Goal: Register for event/course

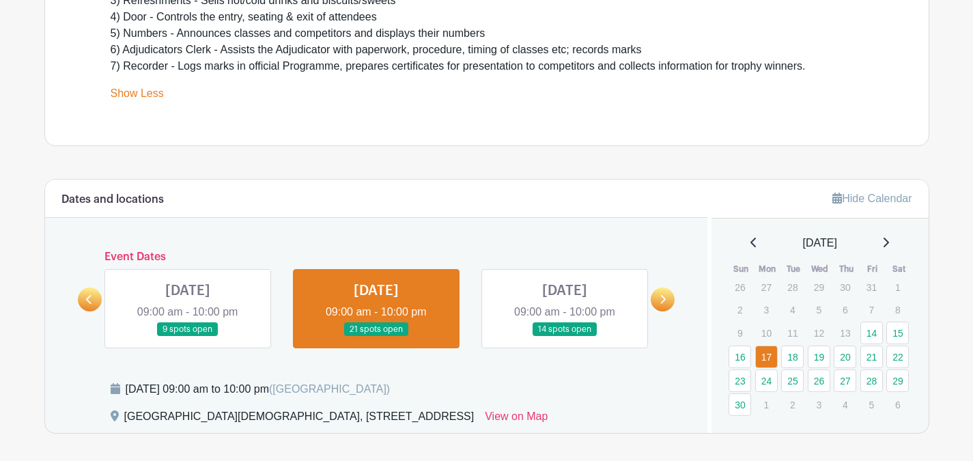
scroll to position [634, 0]
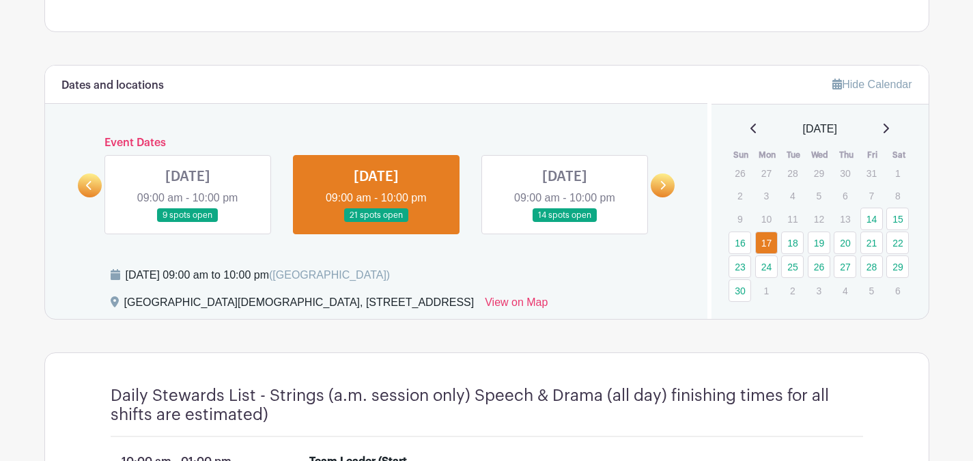
click at [667, 184] on link at bounding box center [663, 186] width 24 height 24
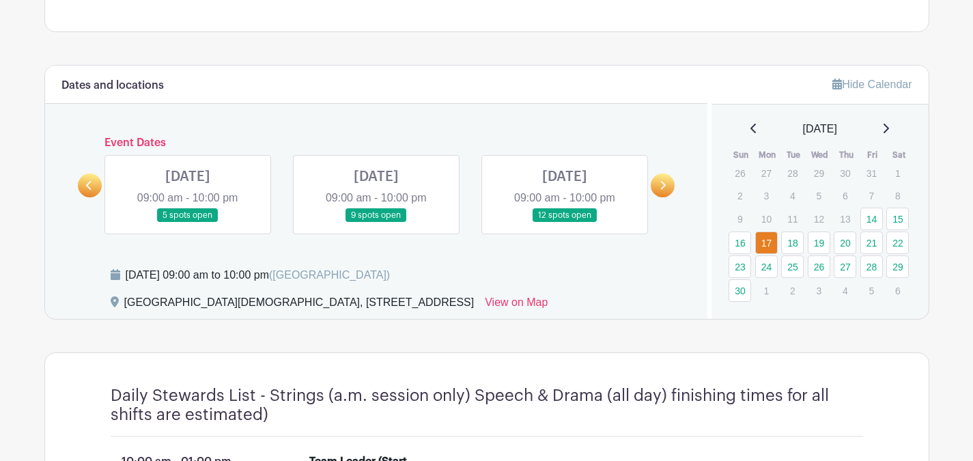
click at [565, 223] on link at bounding box center [565, 223] width 0 height 0
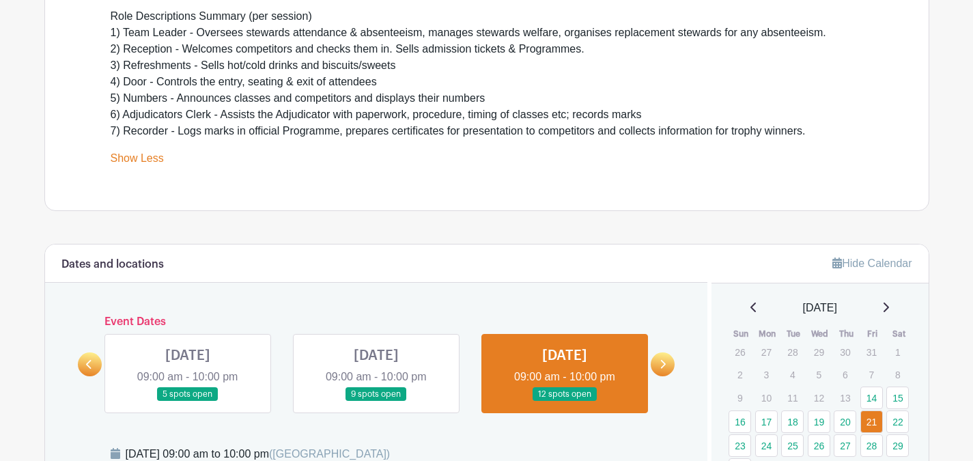
scroll to position [569, 0]
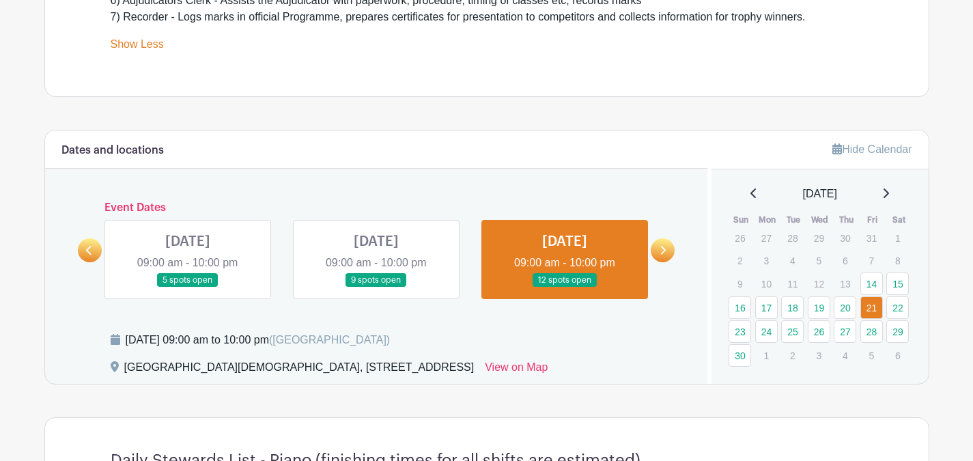
click at [669, 249] on link at bounding box center [663, 250] width 24 height 24
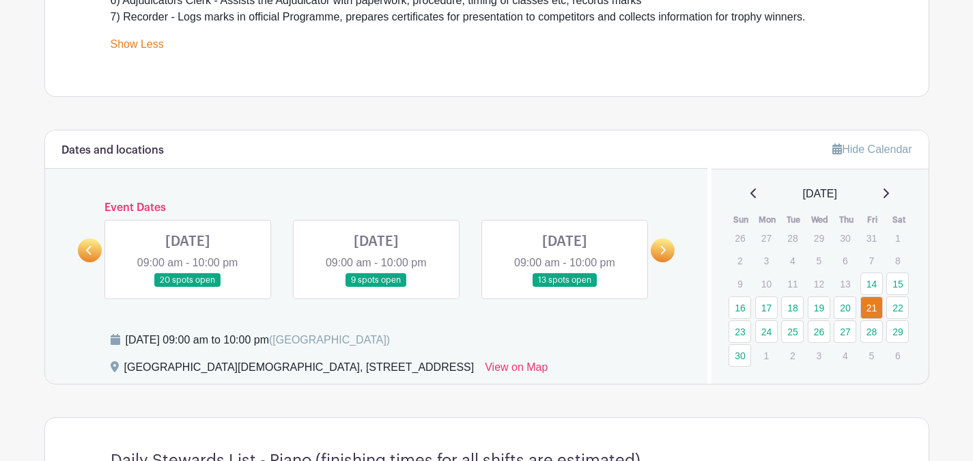
click at [565, 288] on link at bounding box center [565, 288] width 0 height 0
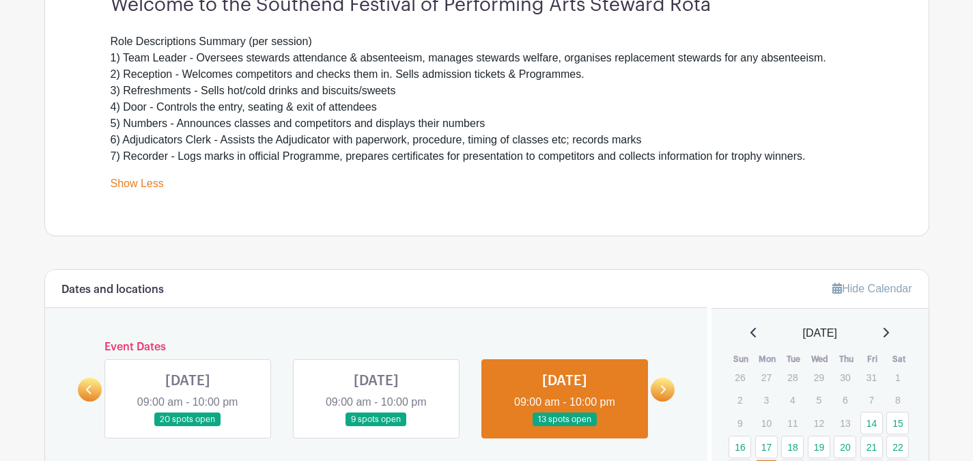
scroll to position [455, 0]
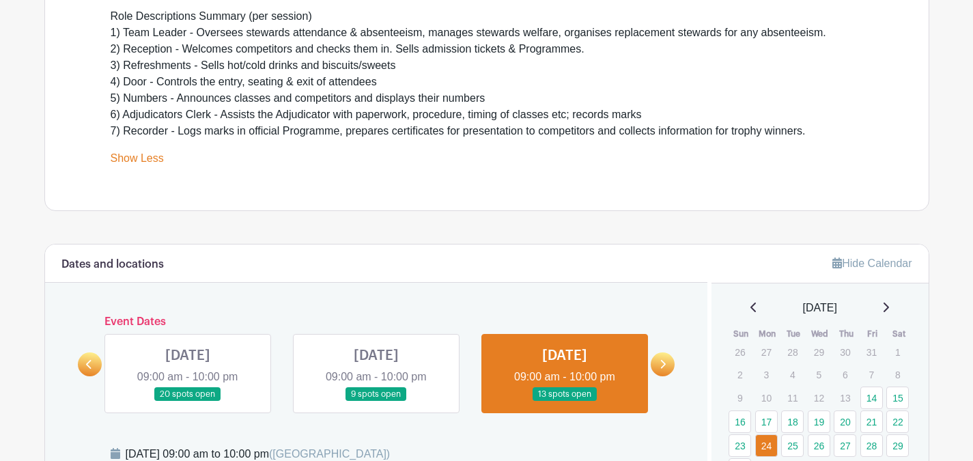
click at [657, 363] on link at bounding box center [663, 364] width 24 height 24
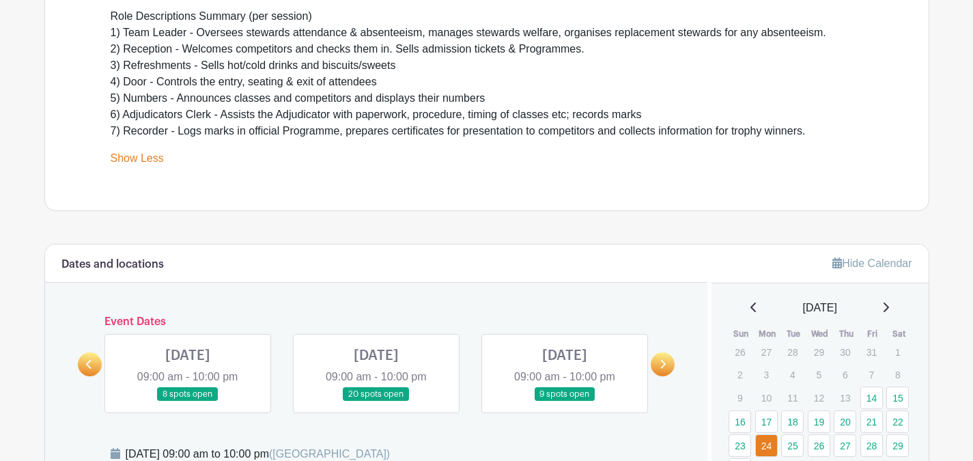
click at [657, 363] on link at bounding box center [663, 364] width 24 height 24
click at [89, 363] on icon at bounding box center [89, 364] width 6 height 10
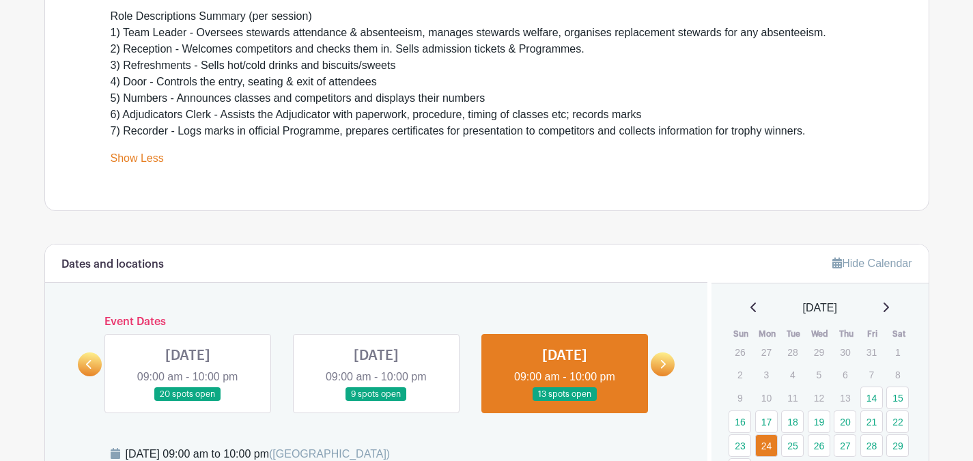
click at [89, 363] on icon at bounding box center [89, 364] width 6 height 10
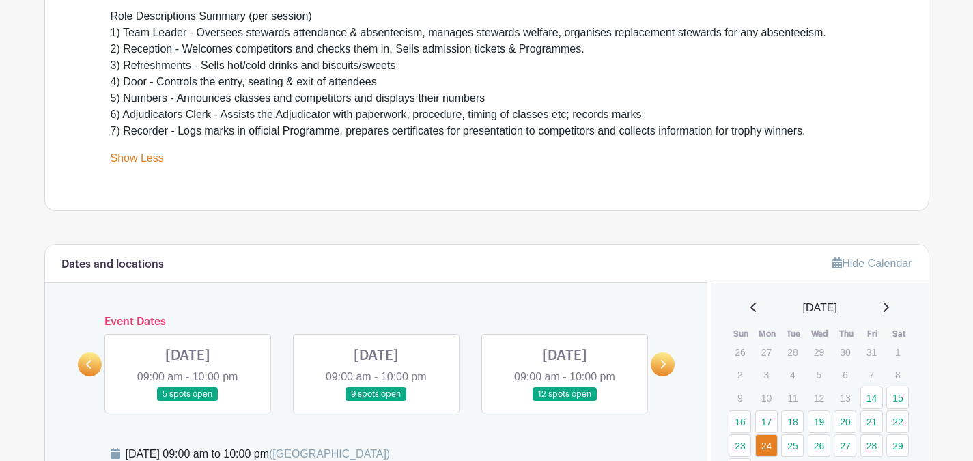
click at [89, 363] on icon at bounding box center [89, 364] width 6 height 10
click at [188, 402] on link at bounding box center [188, 402] width 0 height 0
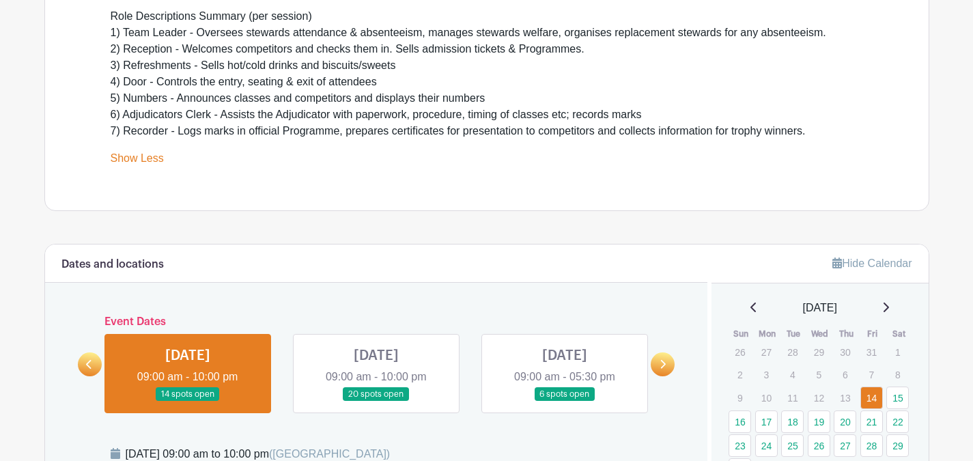
scroll to position [569, 0]
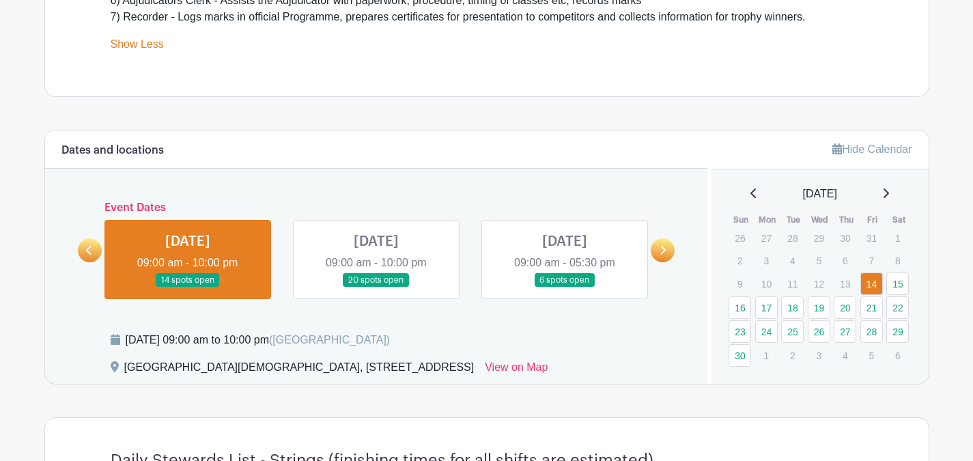
click at [659, 254] on link at bounding box center [663, 250] width 24 height 24
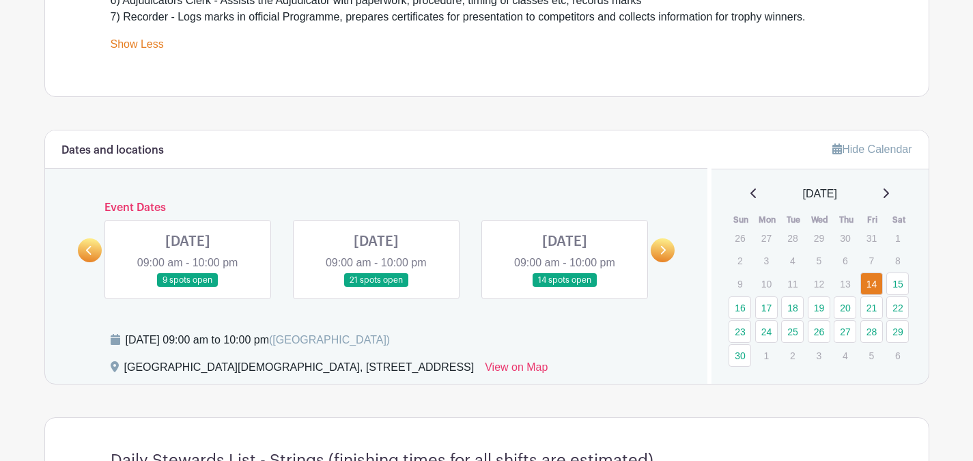
click at [376, 288] on link at bounding box center [376, 288] width 0 height 0
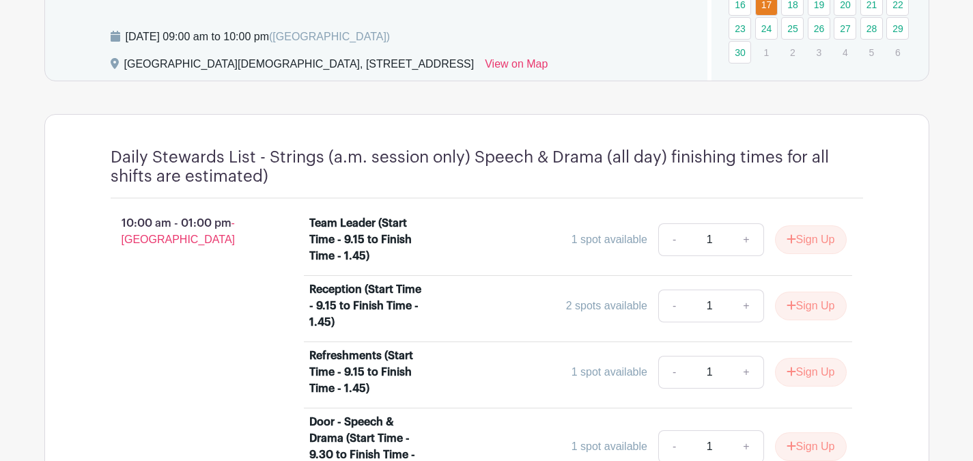
scroll to position [911, 0]
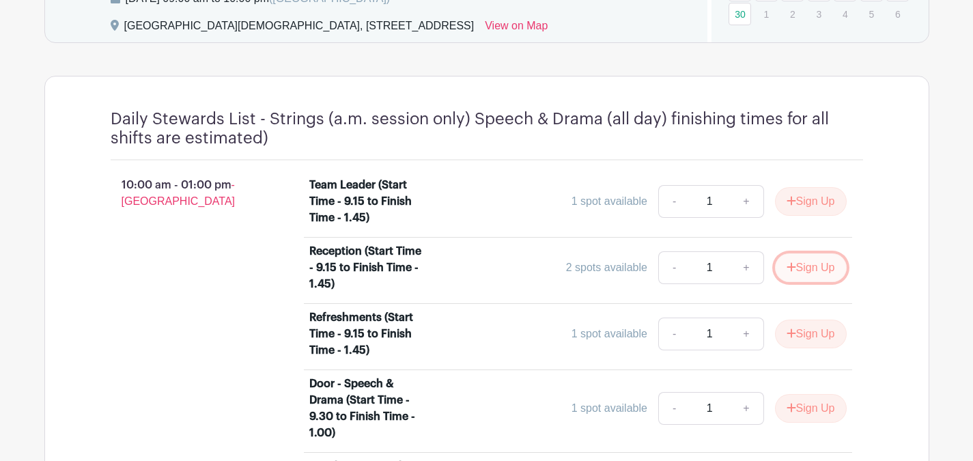
click at [800, 282] on button "Sign Up" at bounding box center [811, 267] width 72 height 29
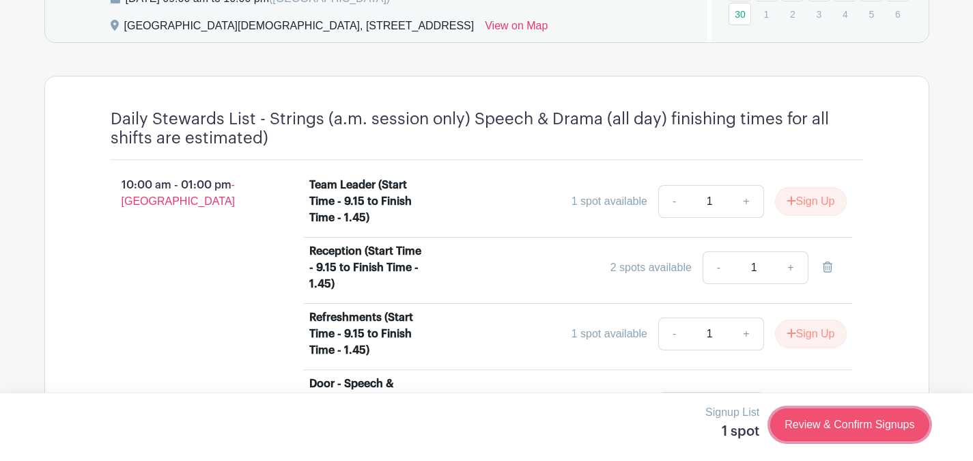
click at [837, 422] on link "Review & Confirm Signups" at bounding box center [850, 424] width 158 height 33
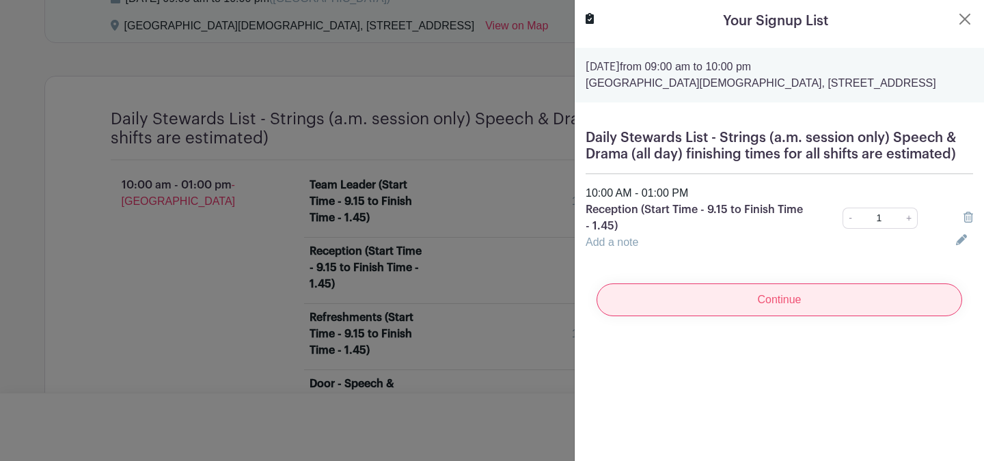
click at [781, 316] on input "Continue" at bounding box center [778, 299] width 365 height 33
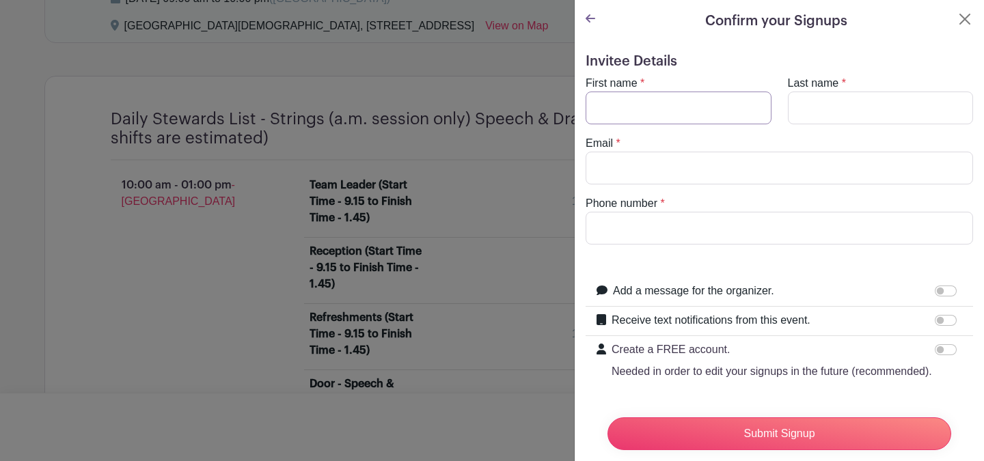
click at [694, 111] on input "First name" at bounding box center [678, 108] width 186 height 33
type input "Suzy"
click at [840, 113] on input "Last name" at bounding box center [881, 108] width 186 height 33
type input "[PERSON_NAME]"
click at [736, 171] on input "Email" at bounding box center [778, 168] width 387 height 33
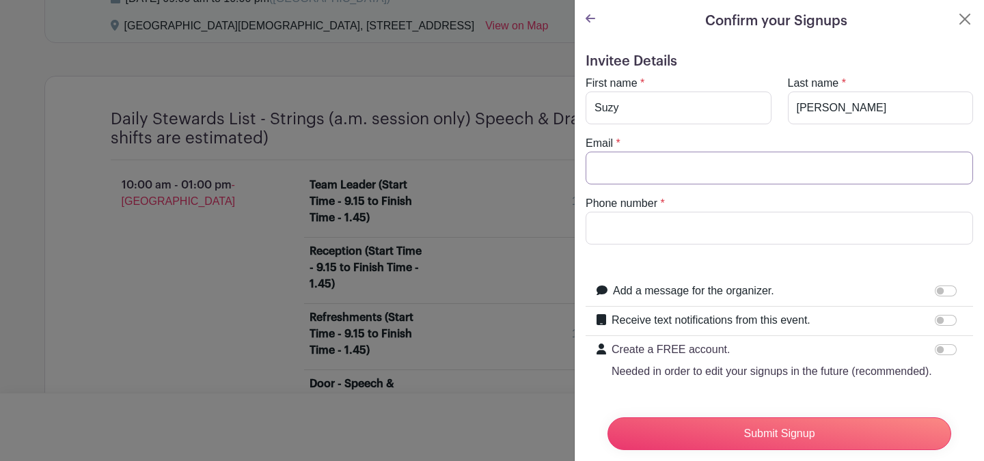
type input "[EMAIL_ADDRESS][DOMAIN_NAME]"
click at [755, 234] on input "0170262553" at bounding box center [778, 228] width 387 height 33
type input "0"
click at [870, 232] on input "07966489836" at bounding box center [778, 228] width 387 height 33
type input "07966489836"
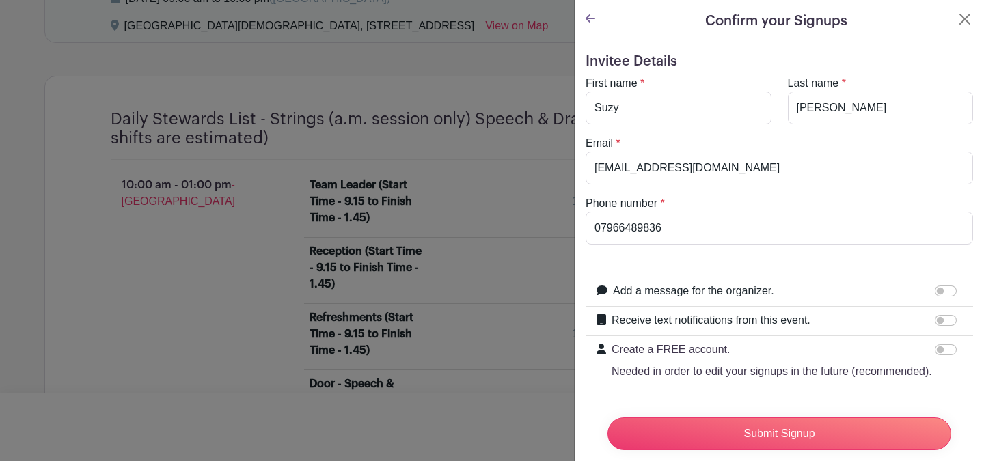
click at [952, 419] on div "Submit Signup" at bounding box center [778, 433] width 387 height 55
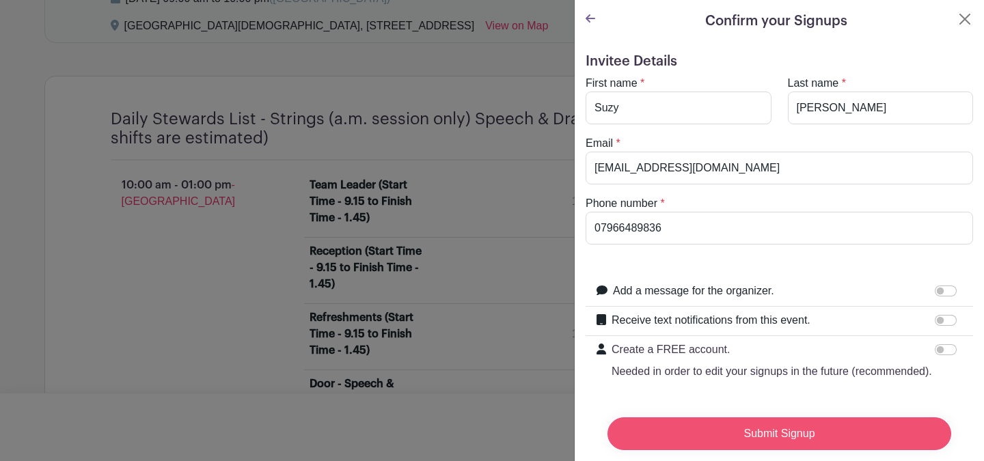
click at [784, 424] on input "Submit Signup" at bounding box center [779, 433] width 344 height 33
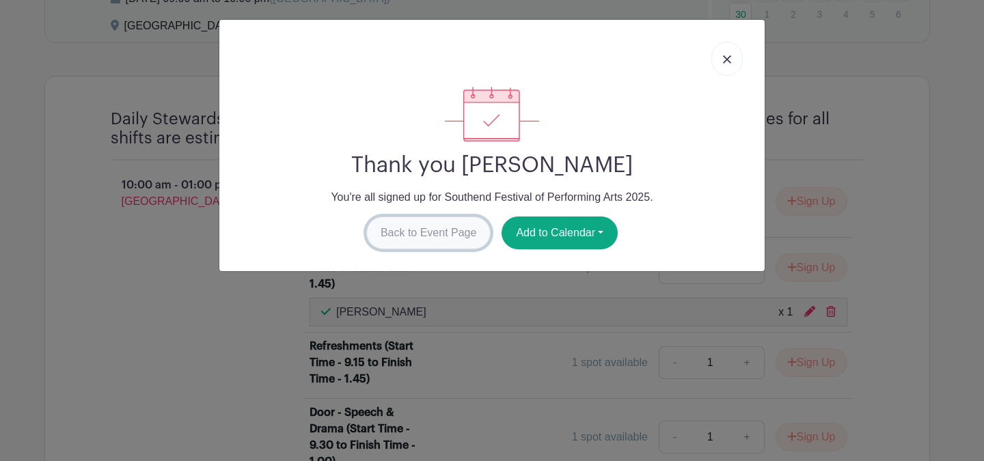
click at [436, 232] on link "Back to Event Page" at bounding box center [428, 233] width 125 height 33
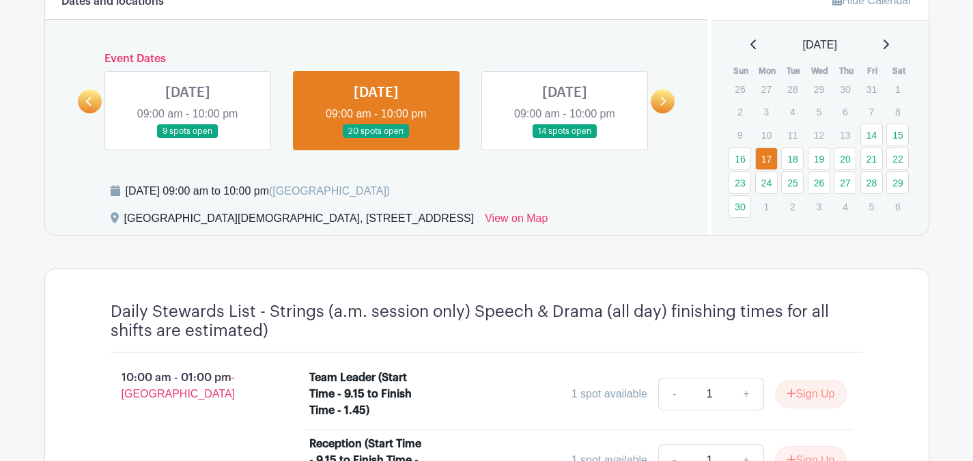
scroll to position [569, 0]
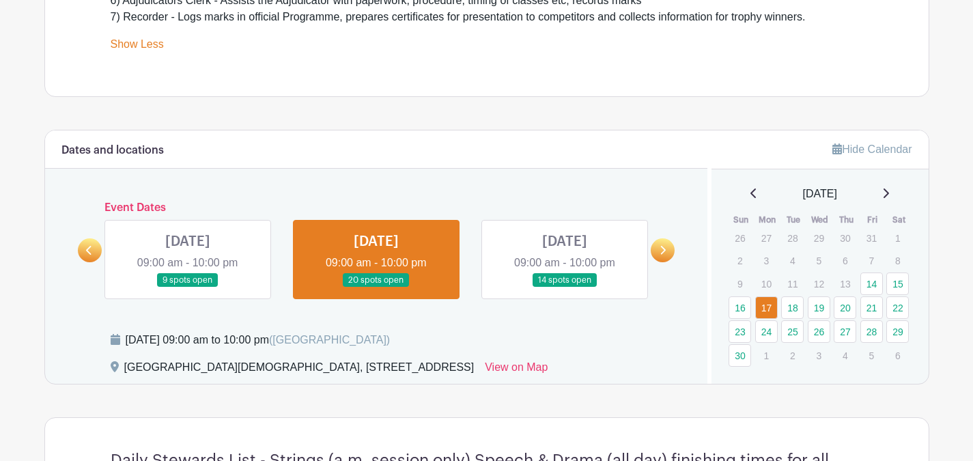
click at [665, 250] on icon at bounding box center [663, 250] width 5 height 9
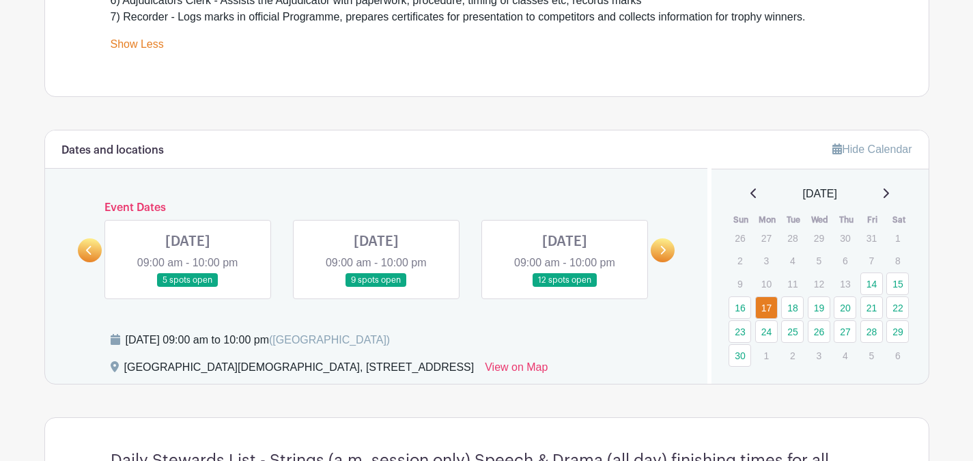
click at [188, 288] on link at bounding box center [188, 288] width 0 height 0
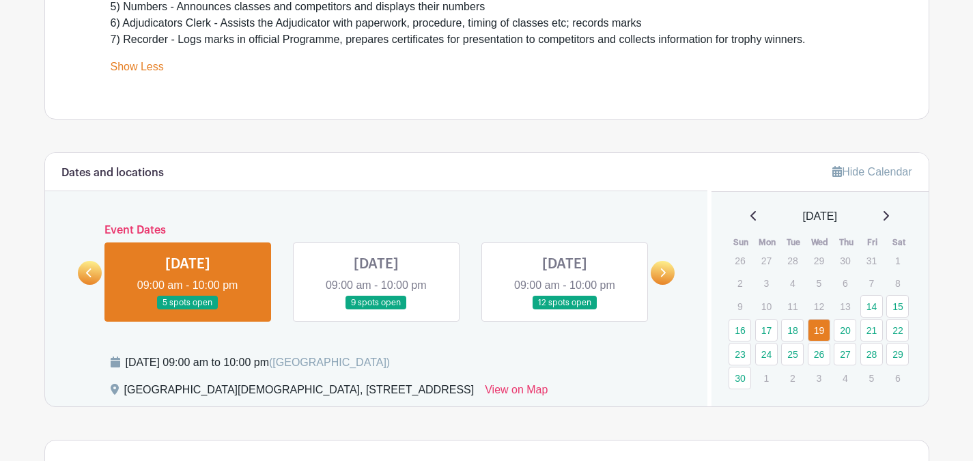
scroll to position [581, 0]
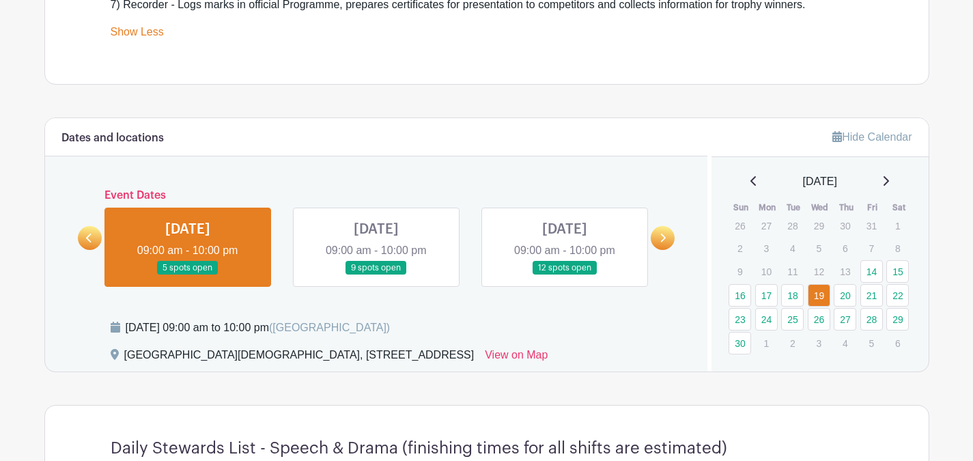
click at [565, 275] on link at bounding box center [565, 275] width 0 height 0
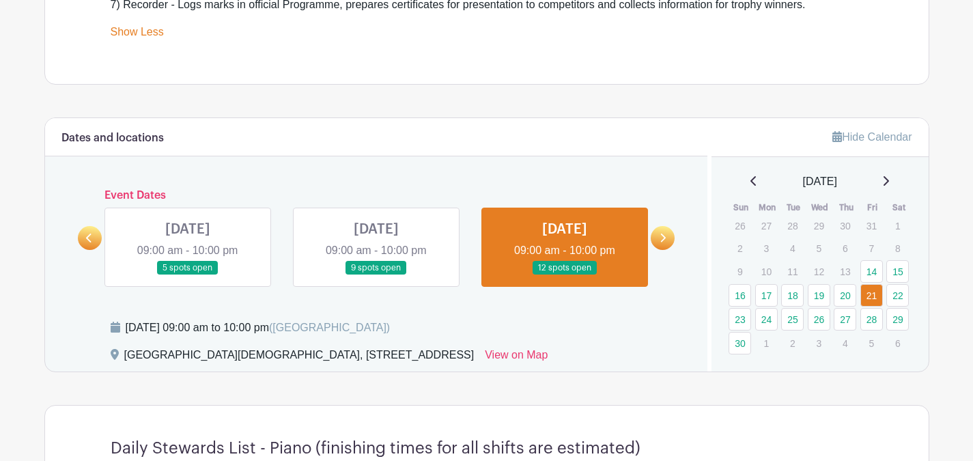
click at [565, 275] on link at bounding box center [565, 275] width 0 height 0
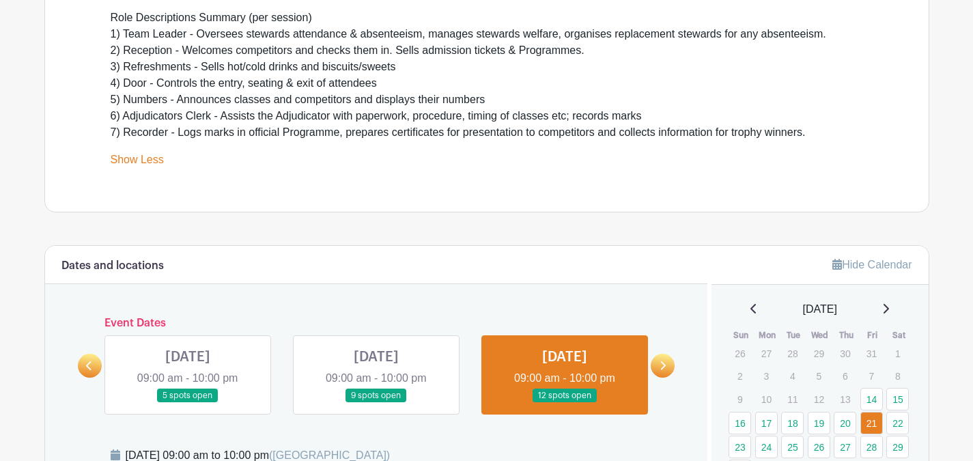
scroll to position [581, 0]
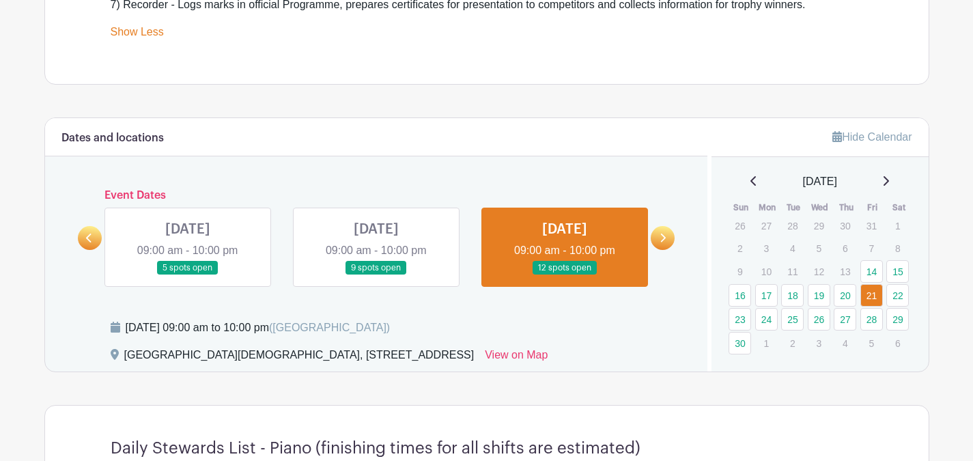
click at [86, 235] on icon at bounding box center [89, 238] width 6 height 10
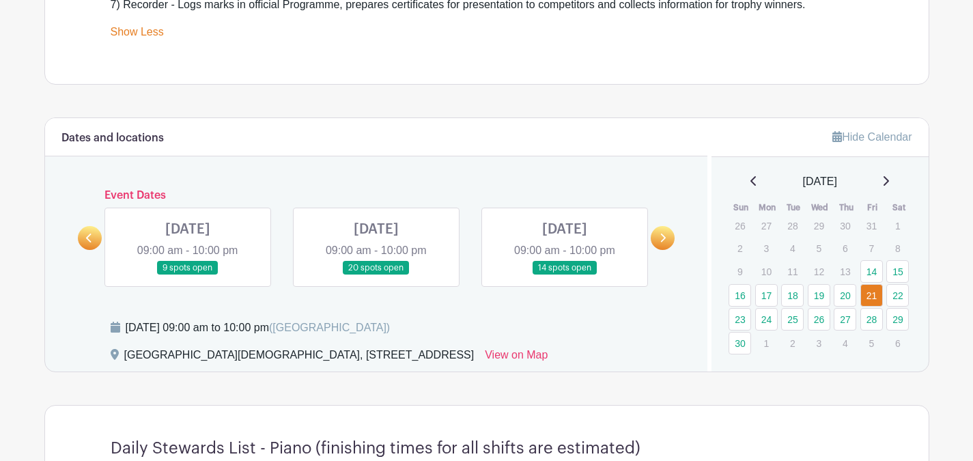
click at [565, 275] on link at bounding box center [565, 275] width 0 height 0
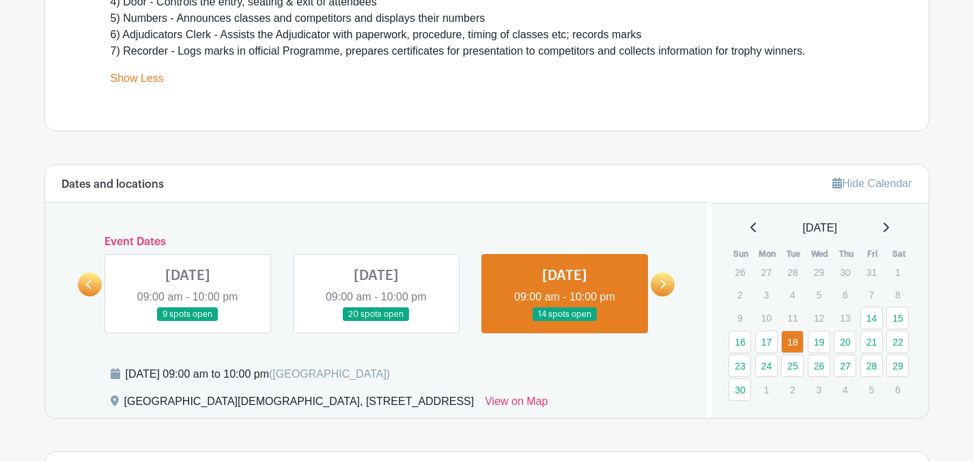
scroll to position [569, 0]
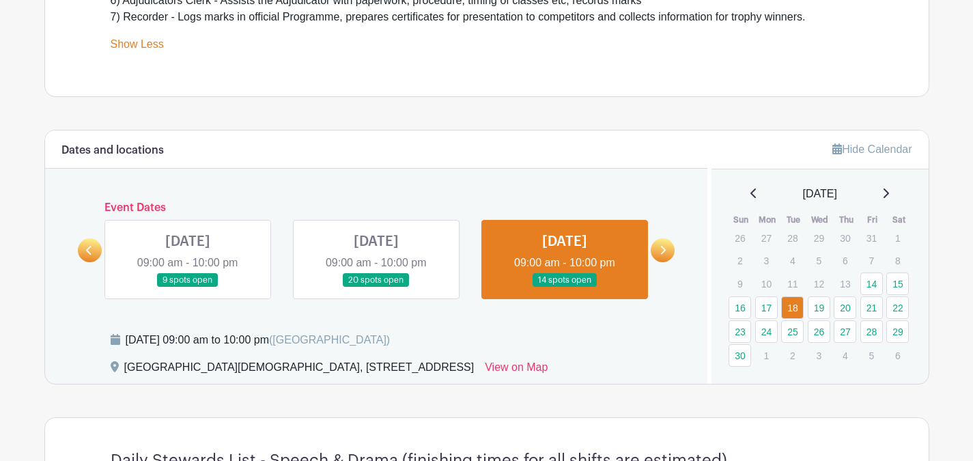
click at [659, 244] on link at bounding box center [663, 250] width 24 height 24
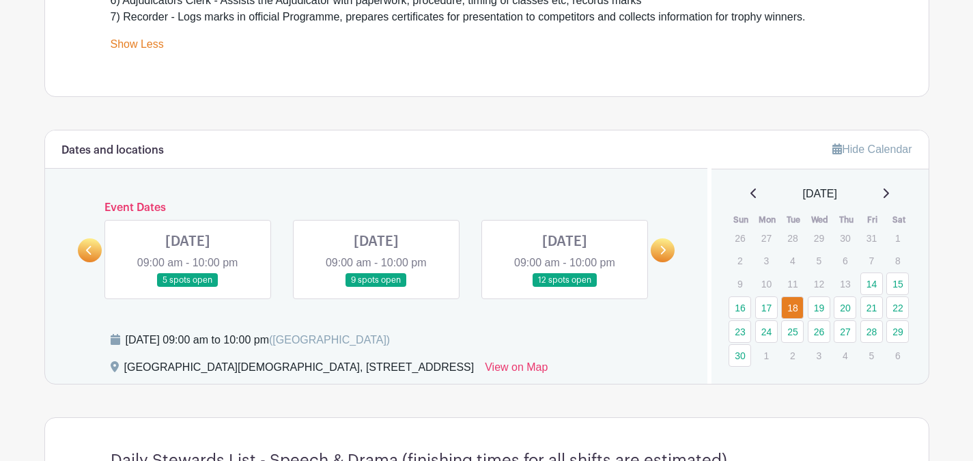
click at [188, 288] on link at bounding box center [188, 288] width 0 height 0
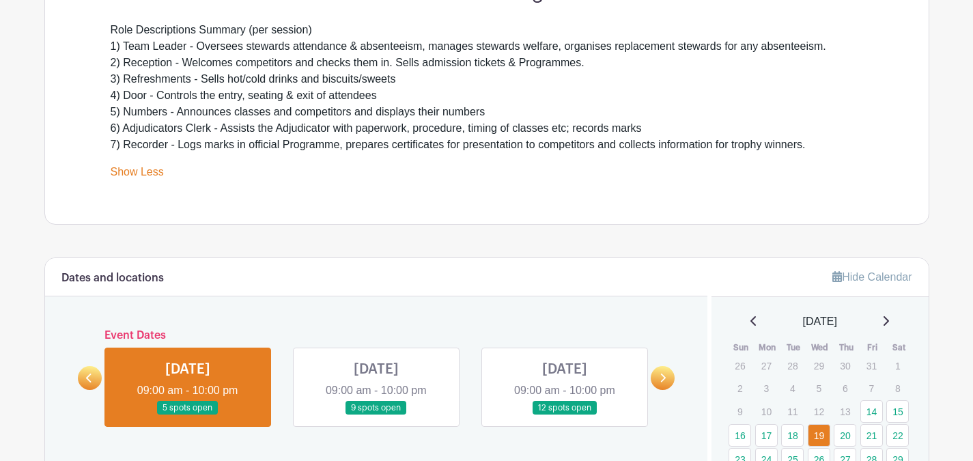
scroll to position [569, 0]
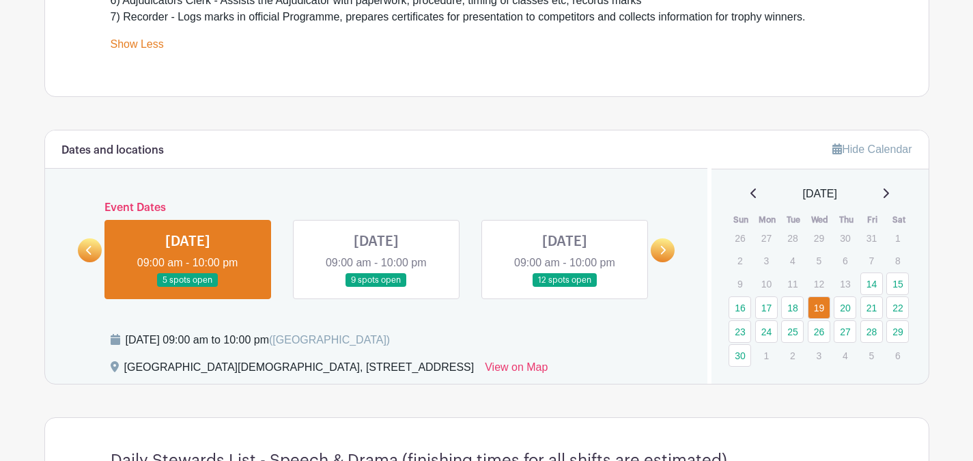
click at [565, 288] on link at bounding box center [565, 288] width 0 height 0
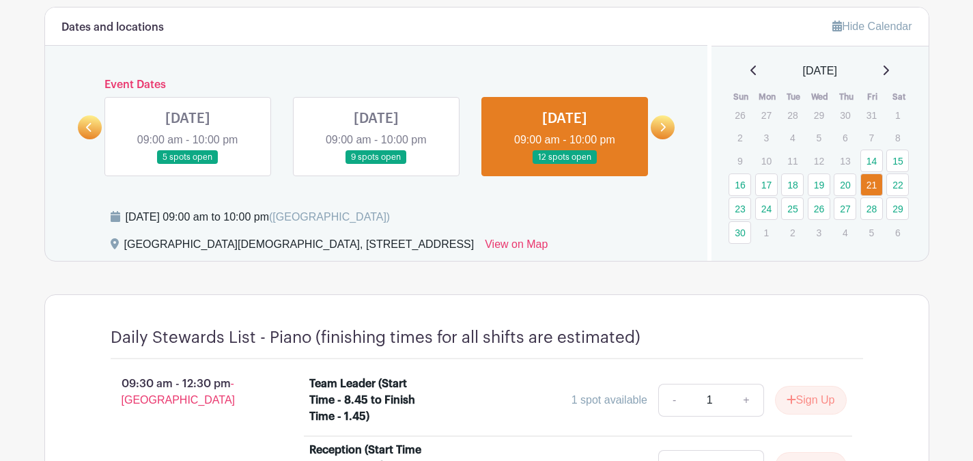
scroll to position [683, 0]
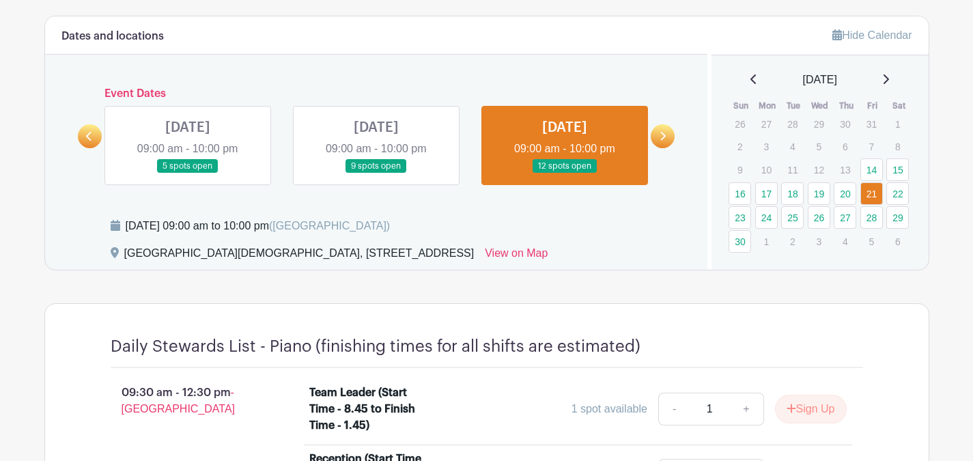
click at [668, 134] on link at bounding box center [663, 136] width 24 height 24
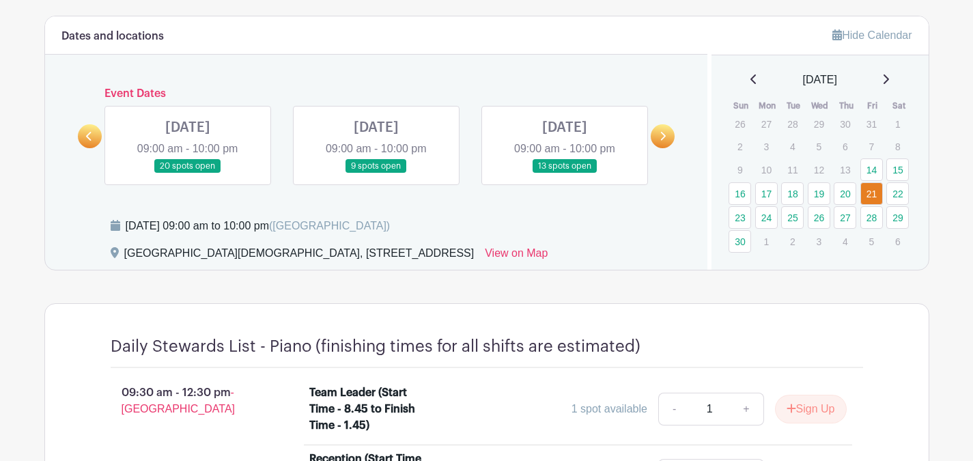
click at [565, 174] on link at bounding box center [565, 174] width 0 height 0
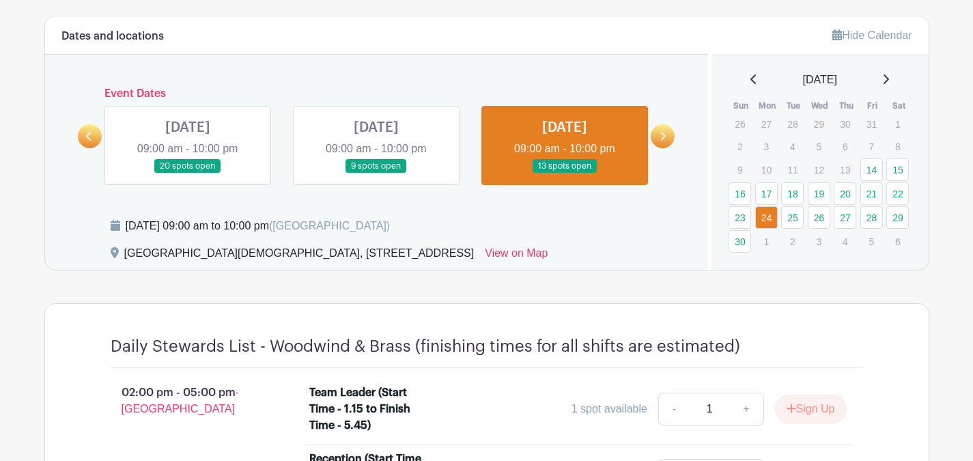
click at [565, 174] on link at bounding box center [565, 174] width 0 height 0
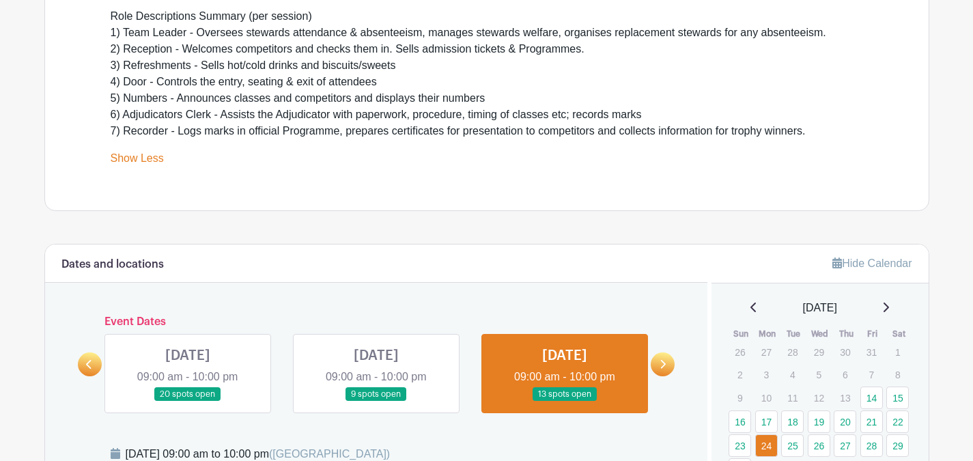
scroll to position [569, 0]
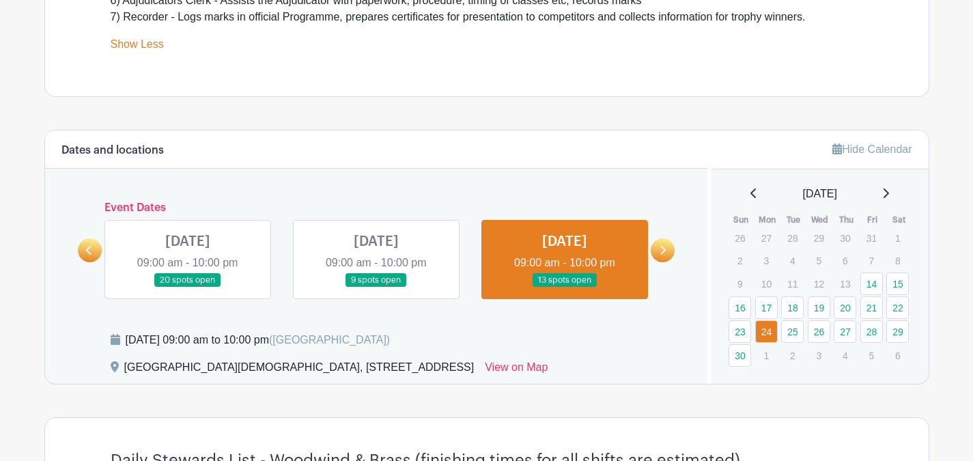
click at [661, 249] on icon at bounding box center [663, 250] width 6 height 10
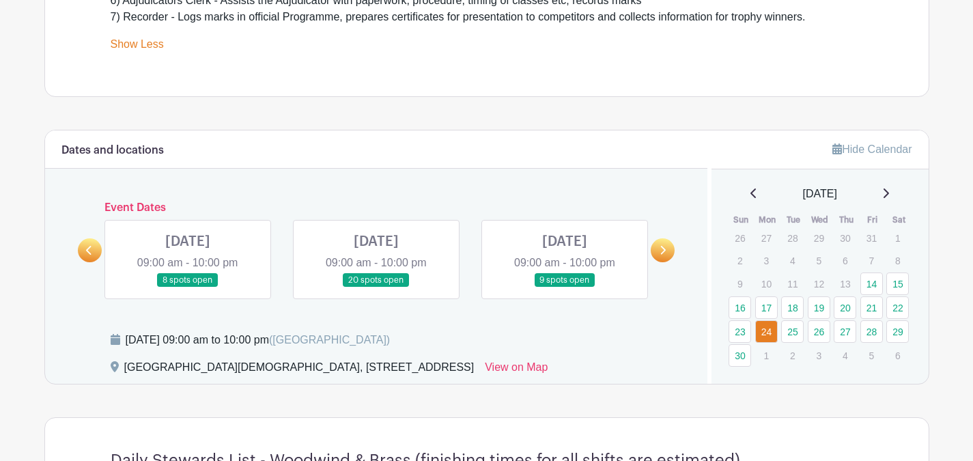
click at [376, 288] on link at bounding box center [376, 288] width 0 height 0
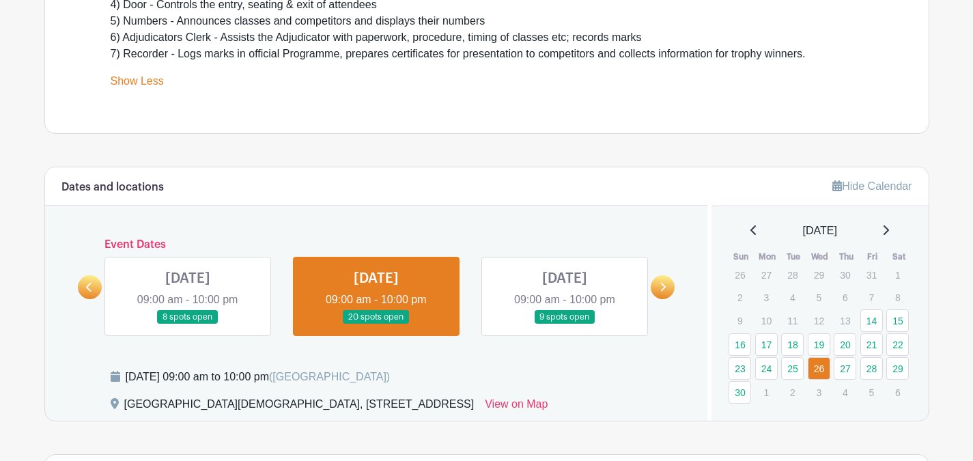
scroll to position [569, 0]
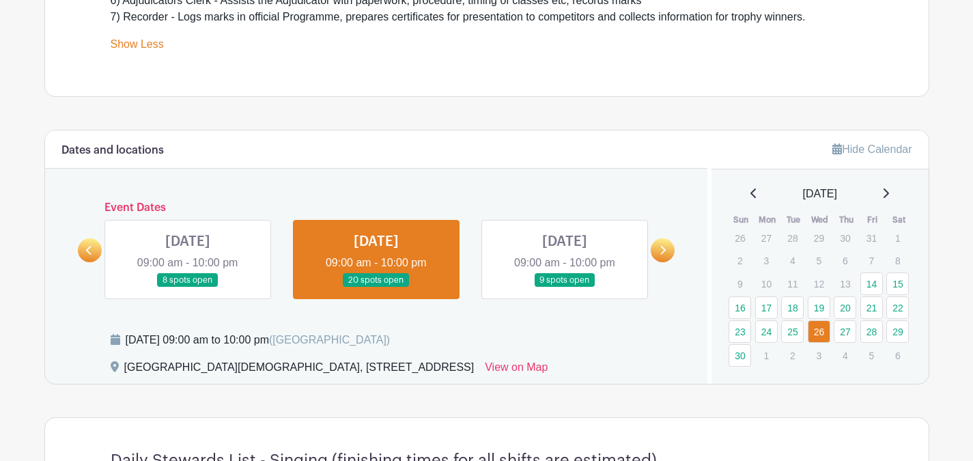
click at [94, 251] on link at bounding box center [90, 250] width 24 height 24
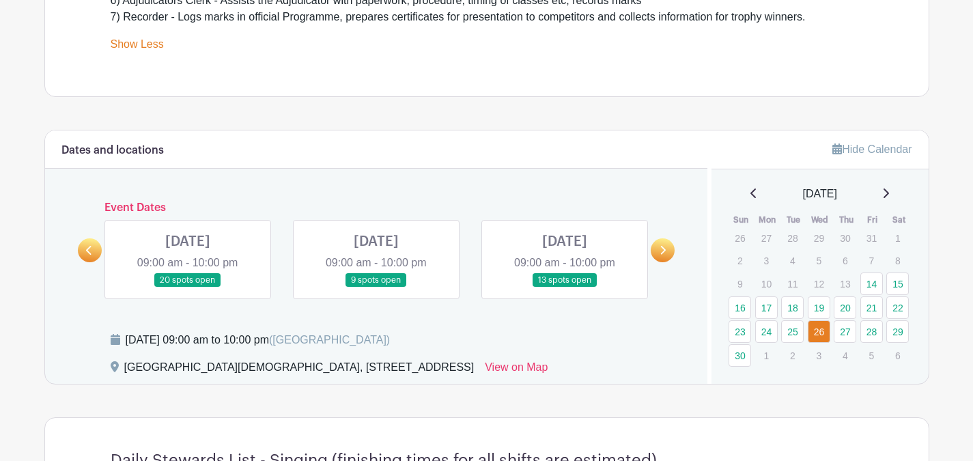
click at [565, 288] on link at bounding box center [565, 288] width 0 height 0
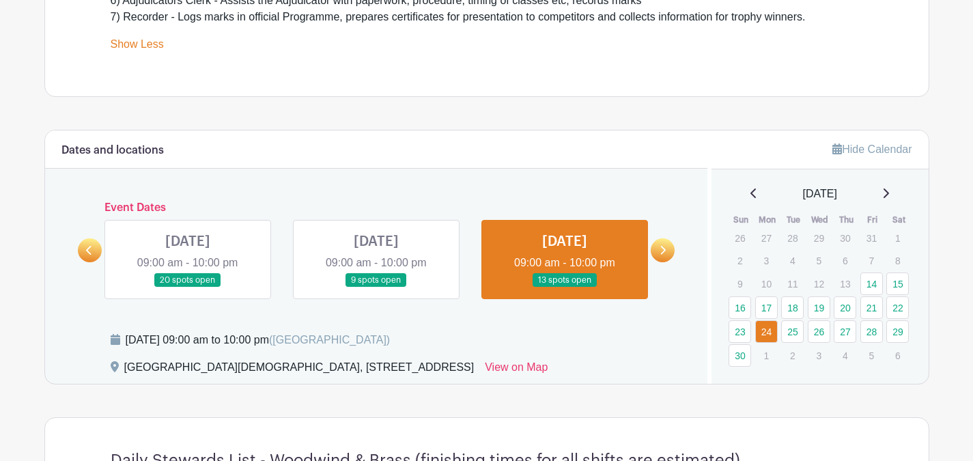
click at [565, 288] on link at bounding box center [565, 288] width 0 height 0
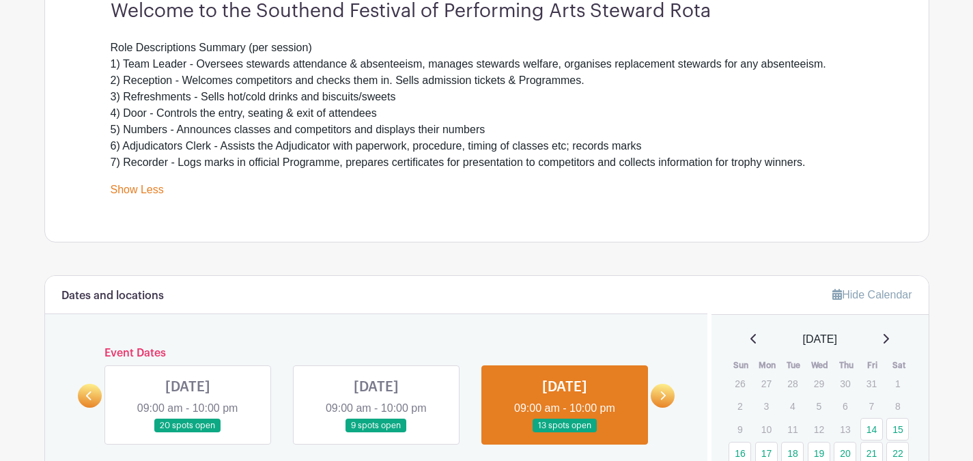
scroll to position [451, 0]
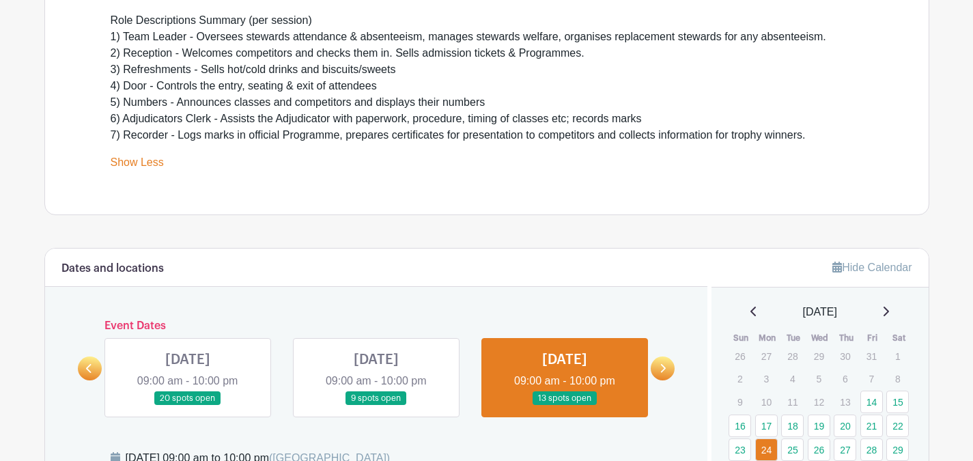
click at [662, 365] on icon at bounding box center [663, 368] width 6 height 10
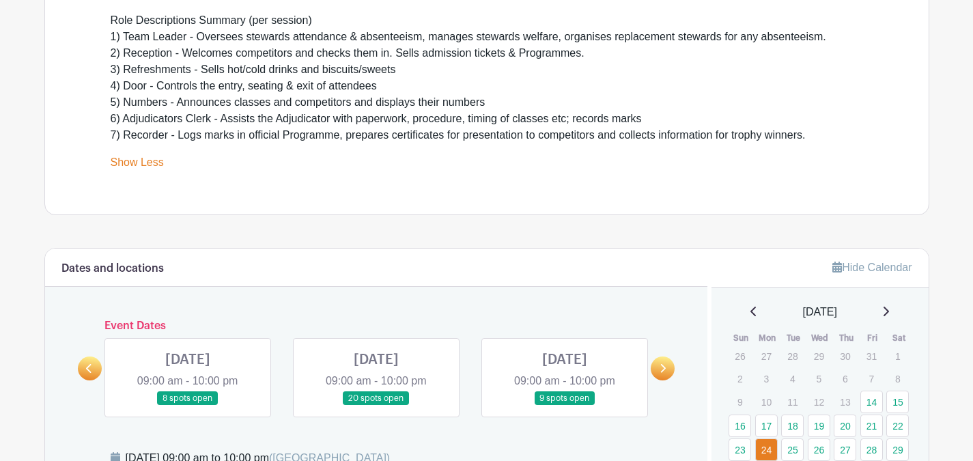
click at [376, 406] on link at bounding box center [376, 406] width 0 height 0
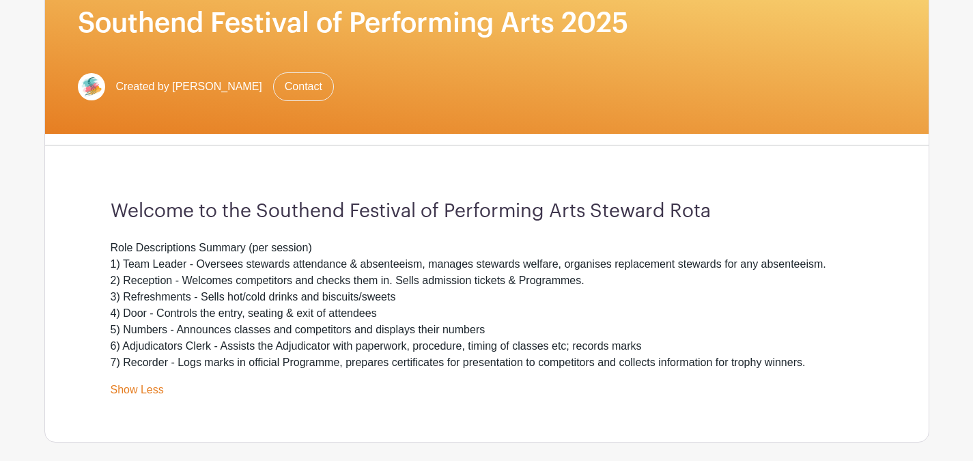
scroll to position [451, 0]
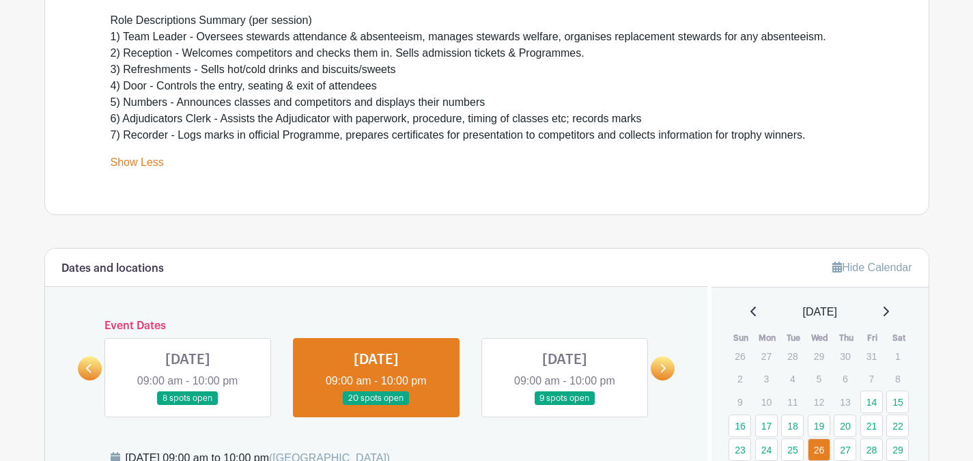
click at [664, 368] on icon at bounding box center [663, 368] width 6 height 10
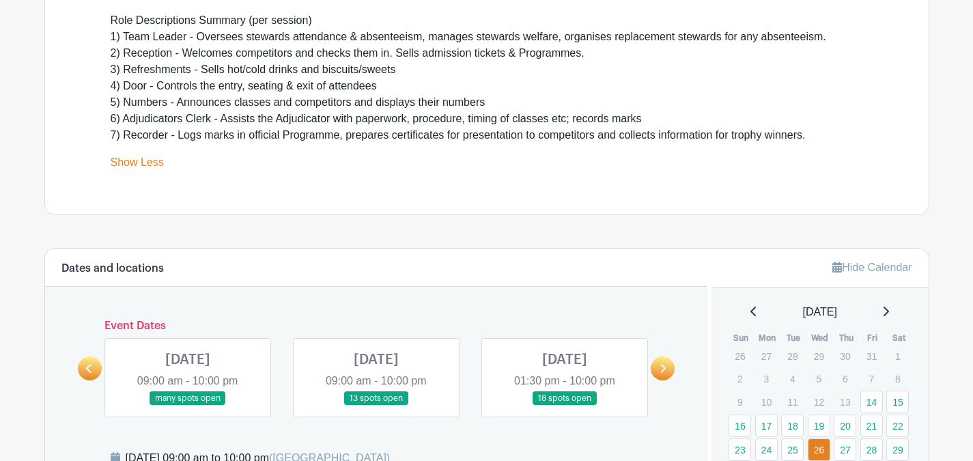
click at [188, 406] on link at bounding box center [188, 406] width 0 height 0
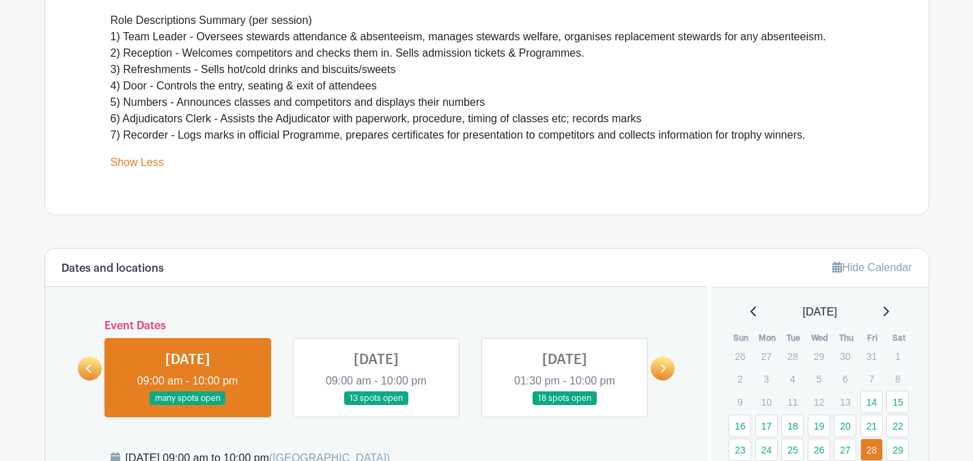
click at [188, 406] on link at bounding box center [188, 406] width 0 height 0
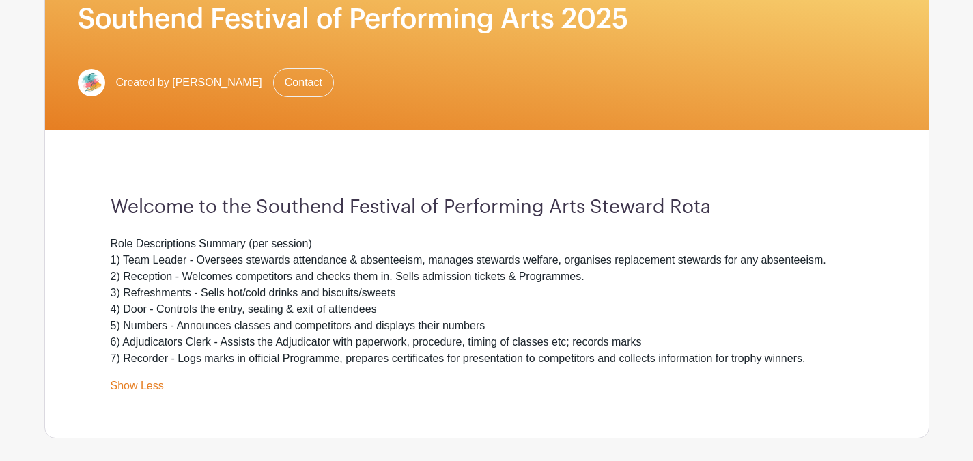
scroll to position [455, 0]
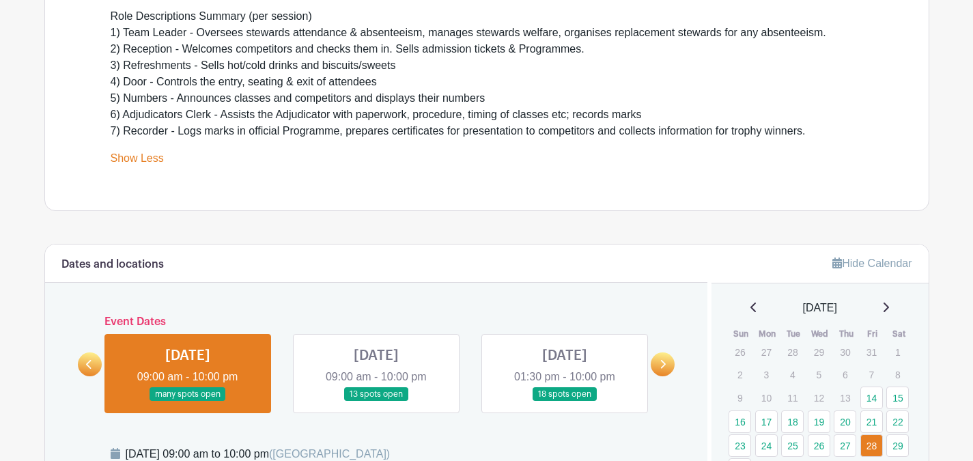
click at [669, 366] on link at bounding box center [663, 364] width 24 height 24
click at [94, 364] on link at bounding box center [90, 364] width 24 height 24
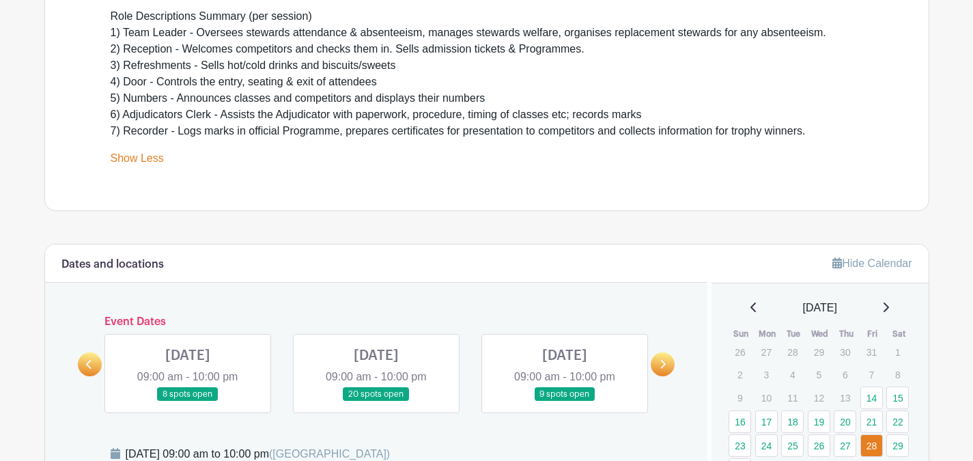
click at [94, 364] on link at bounding box center [90, 364] width 24 height 24
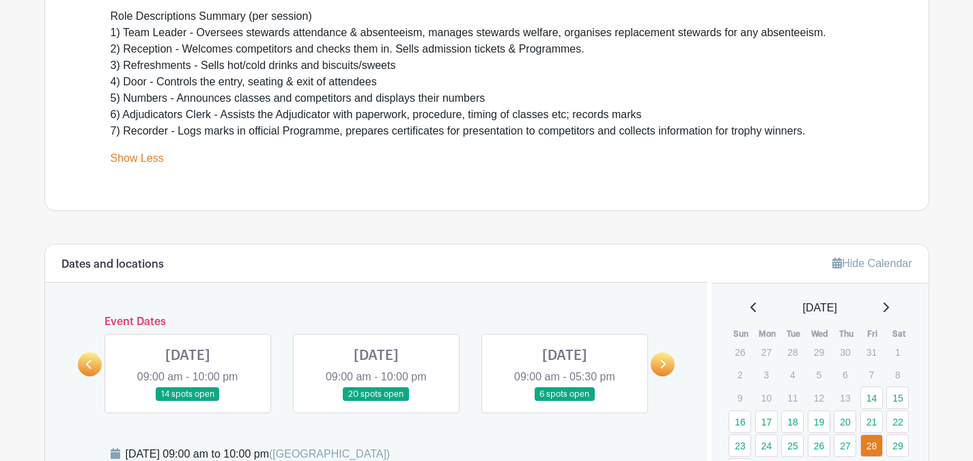
click at [188, 402] on link at bounding box center [188, 402] width 0 height 0
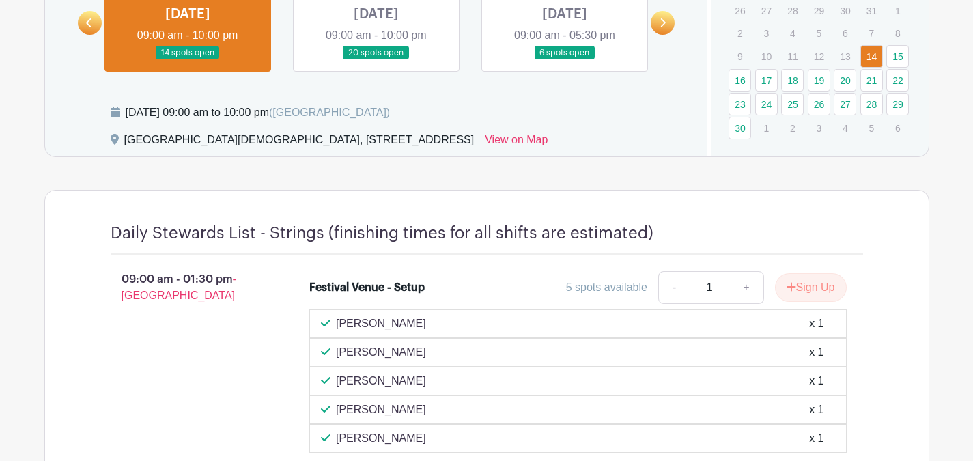
scroll to position [683, 0]
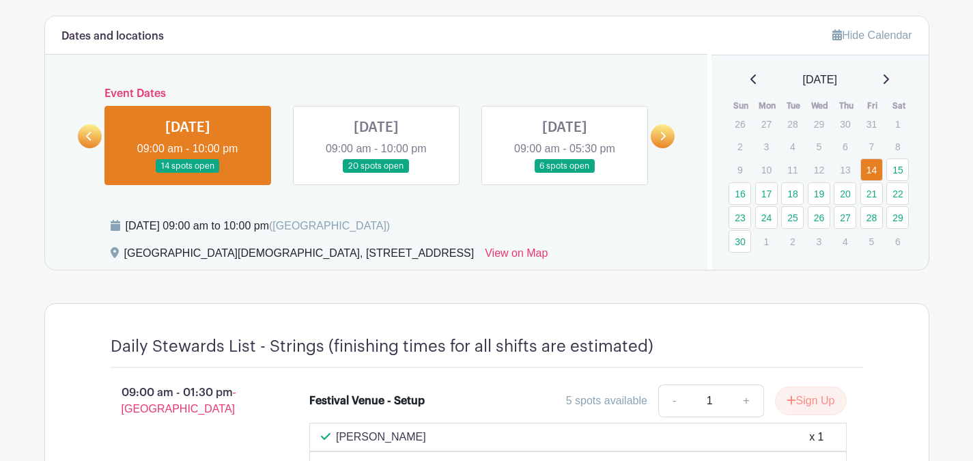
click at [666, 136] on icon at bounding box center [663, 136] width 6 height 10
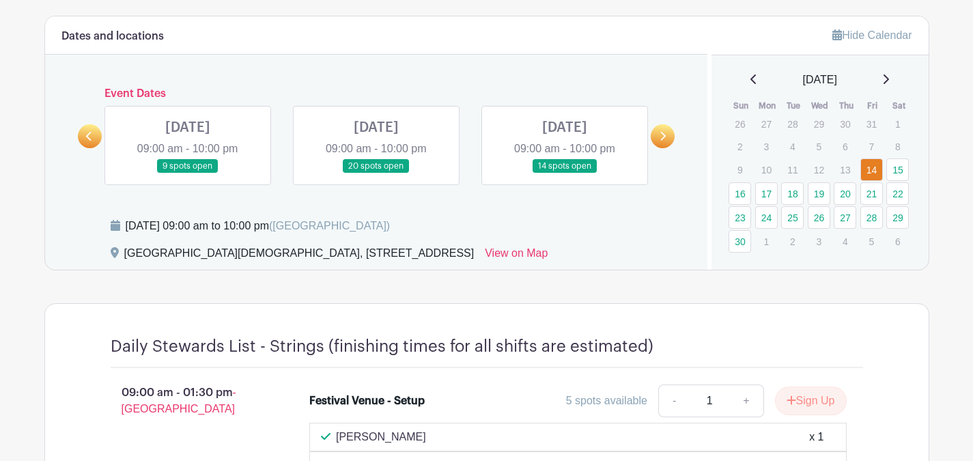
click at [565, 174] on link at bounding box center [565, 174] width 0 height 0
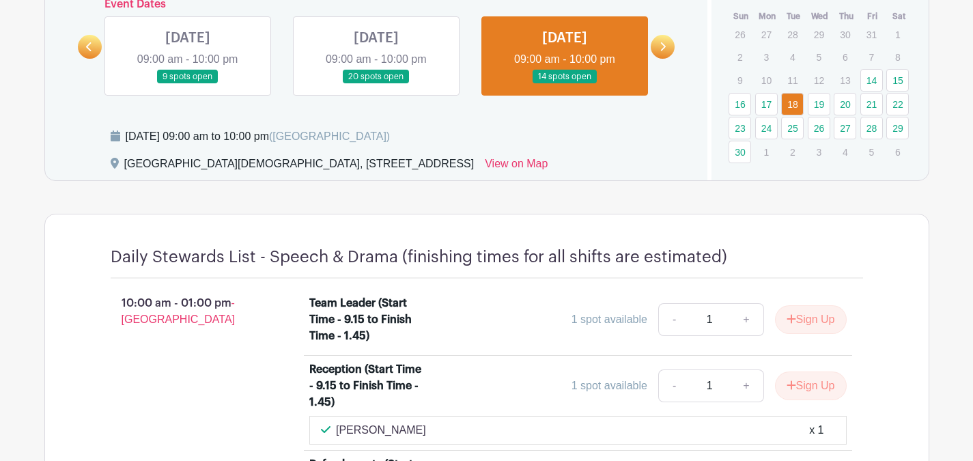
scroll to position [545, 0]
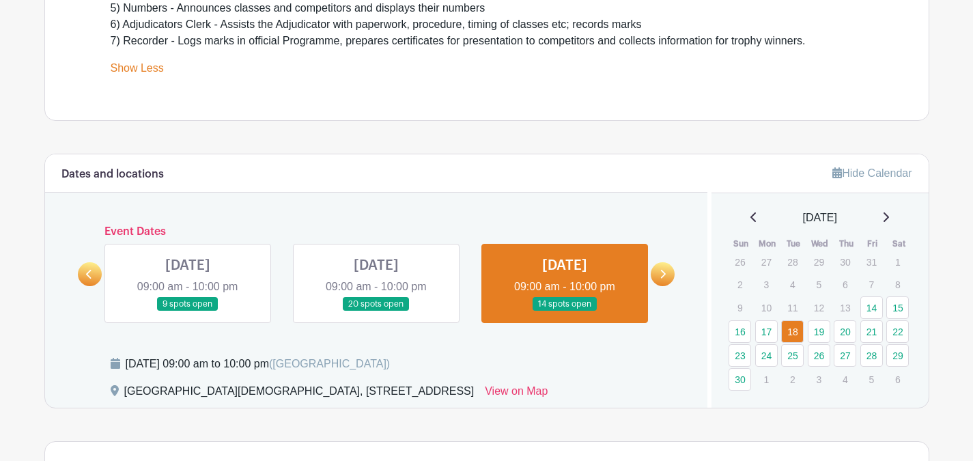
click at [667, 270] on link at bounding box center [663, 274] width 24 height 24
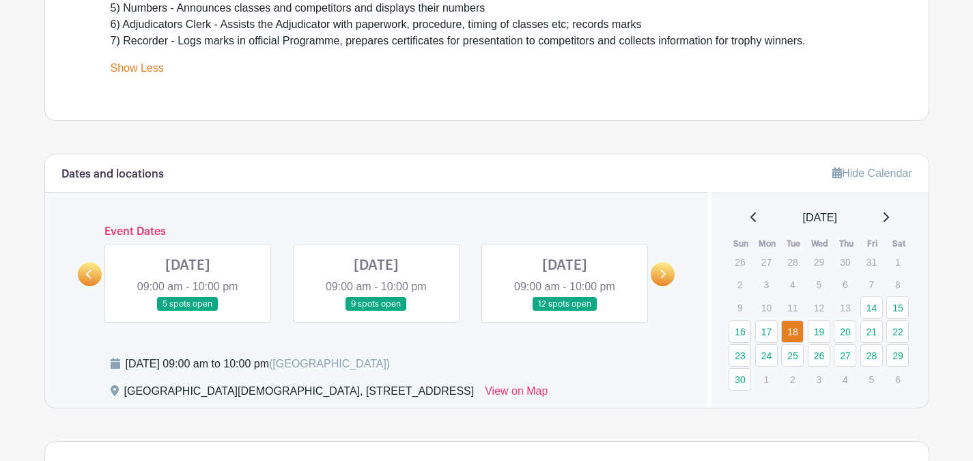
click at [188, 311] on link at bounding box center [188, 311] width 0 height 0
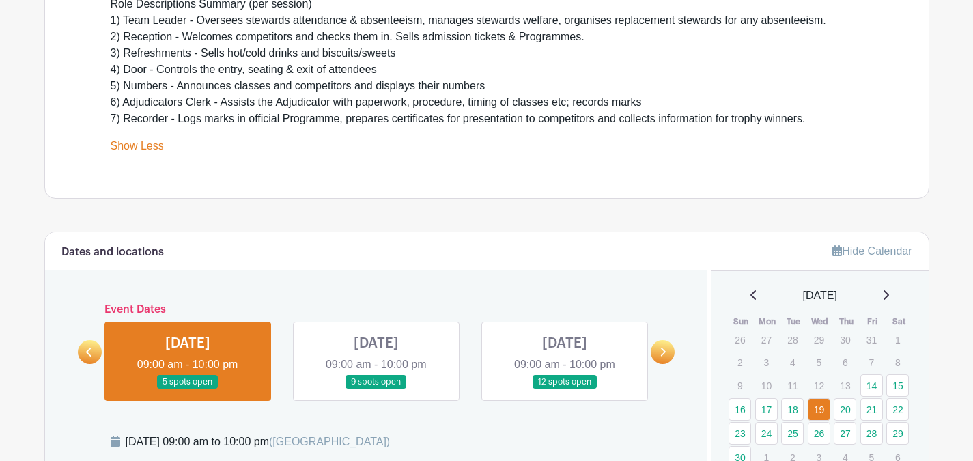
scroll to position [581, 0]
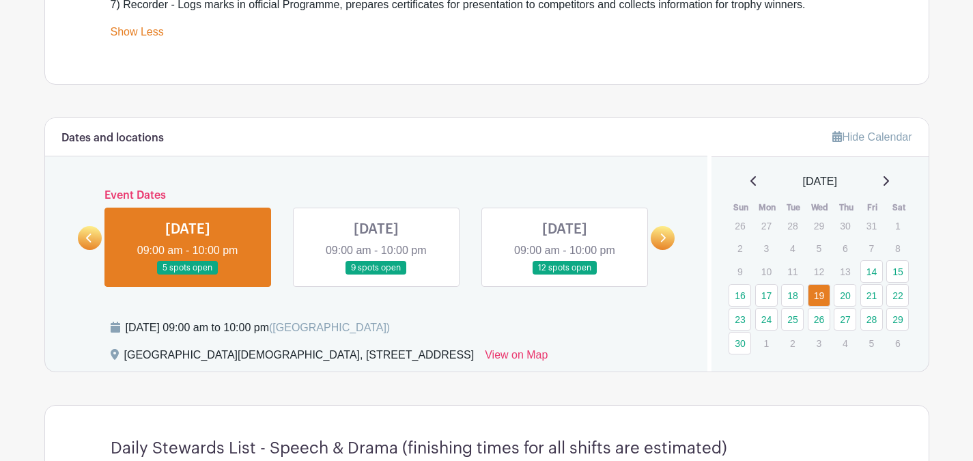
click at [89, 234] on icon at bounding box center [88, 238] width 5 height 9
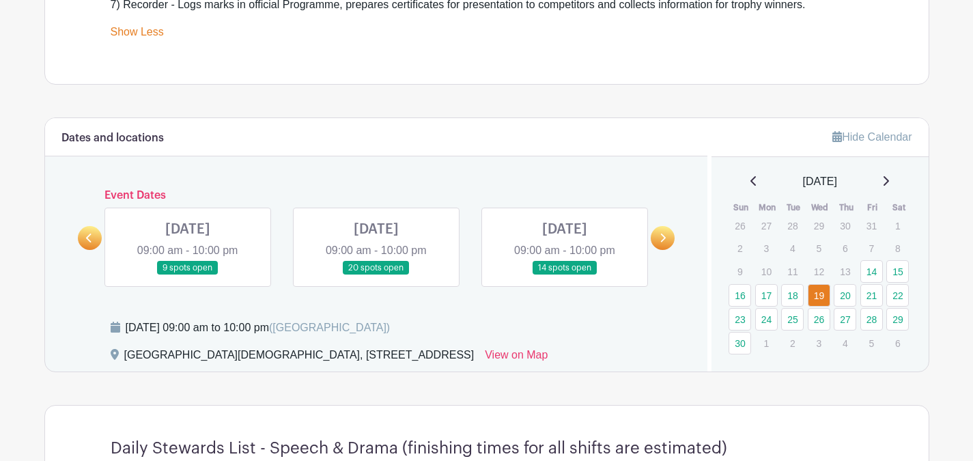
click at [565, 275] on link at bounding box center [565, 275] width 0 height 0
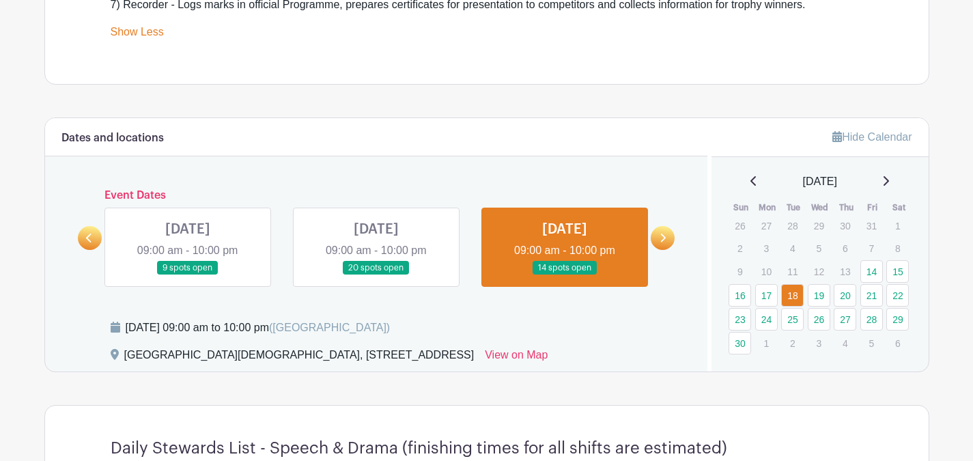
click at [565, 275] on link at bounding box center [565, 275] width 0 height 0
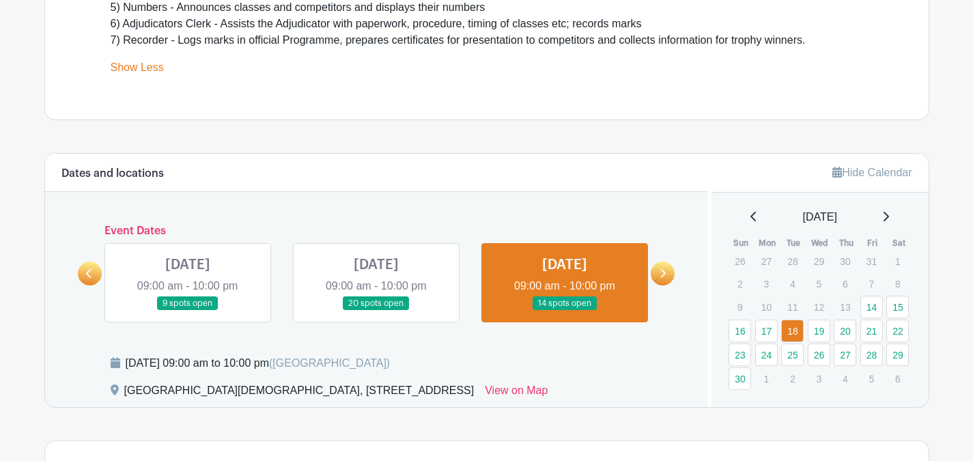
scroll to position [581, 0]
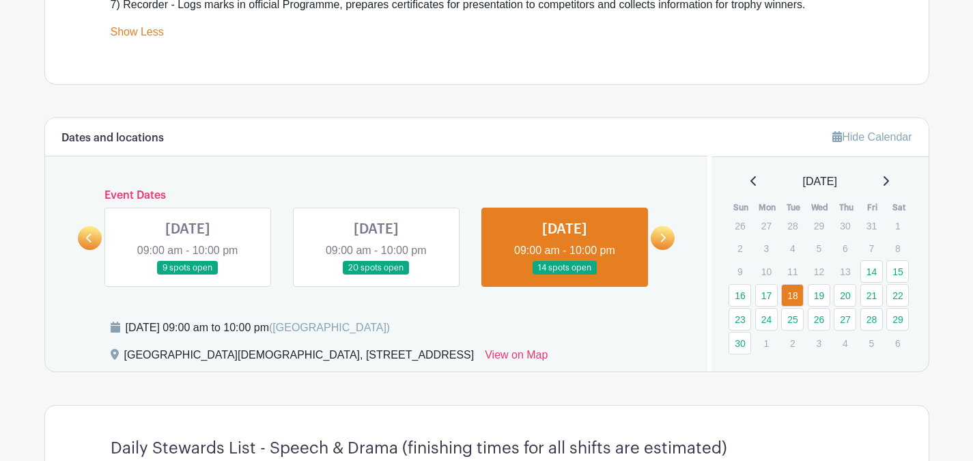
click at [661, 238] on icon at bounding box center [663, 238] width 6 height 10
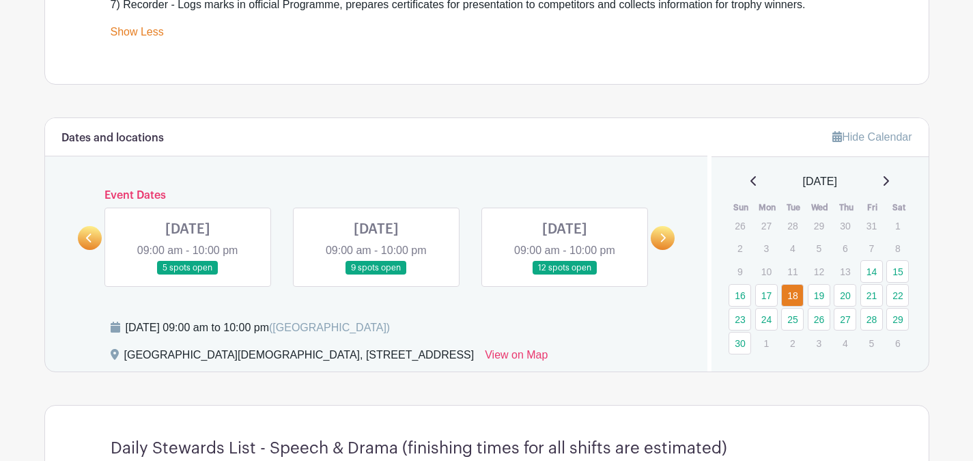
click at [565, 275] on link at bounding box center [565, 275] width 0 height 0
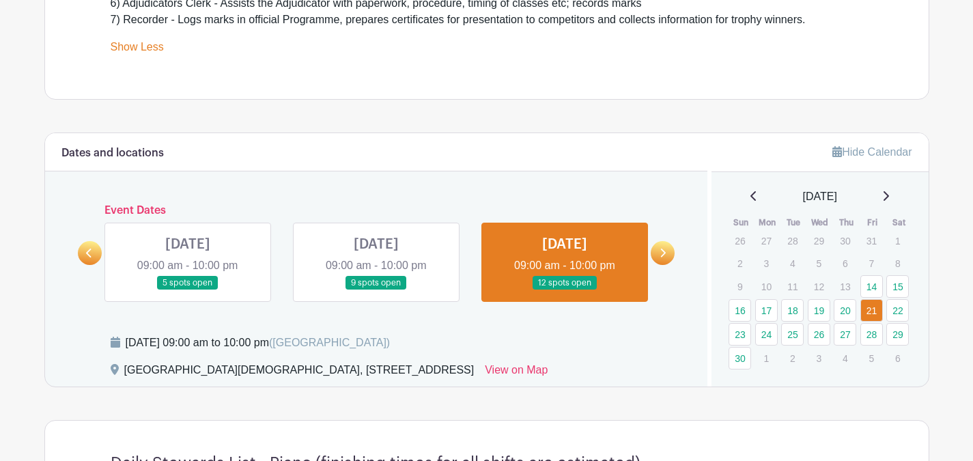
scroll to position [569, 0]
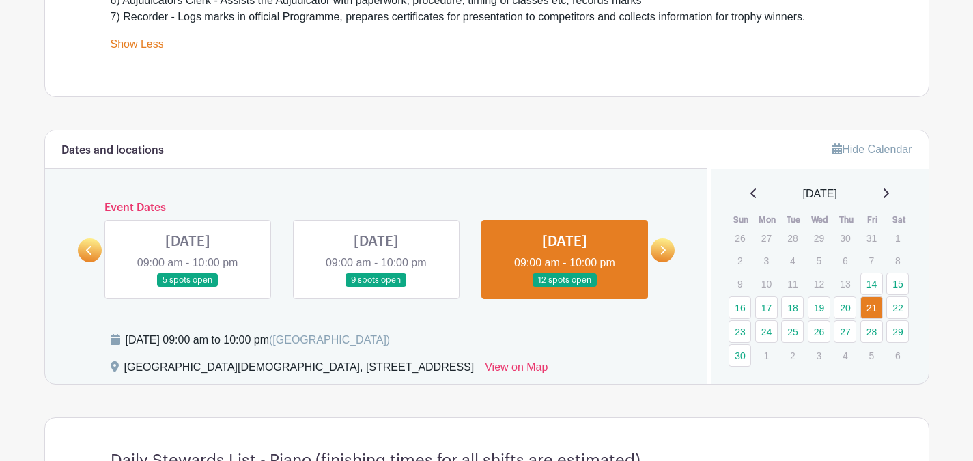
click at [89, 252] on icon at bounding box center [88, 250] width 5 height 9
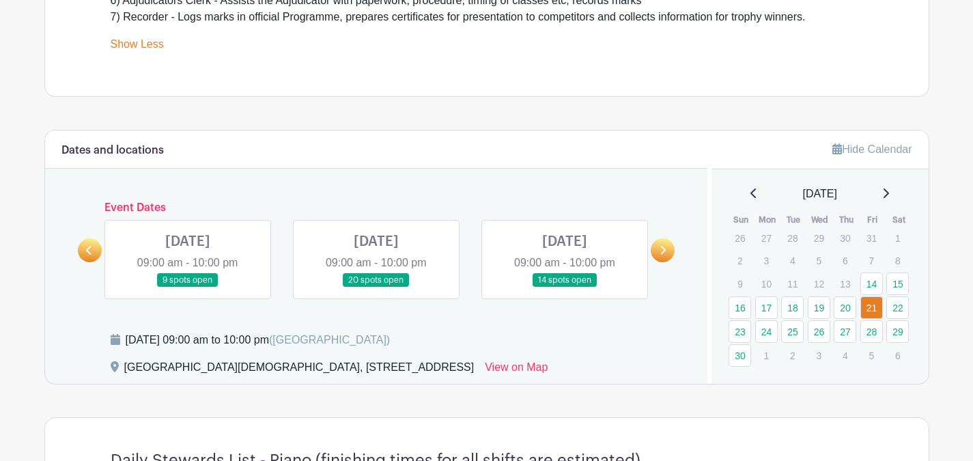
click at [565, 288] on link at bounding box center [565, 288] width 0 height 0
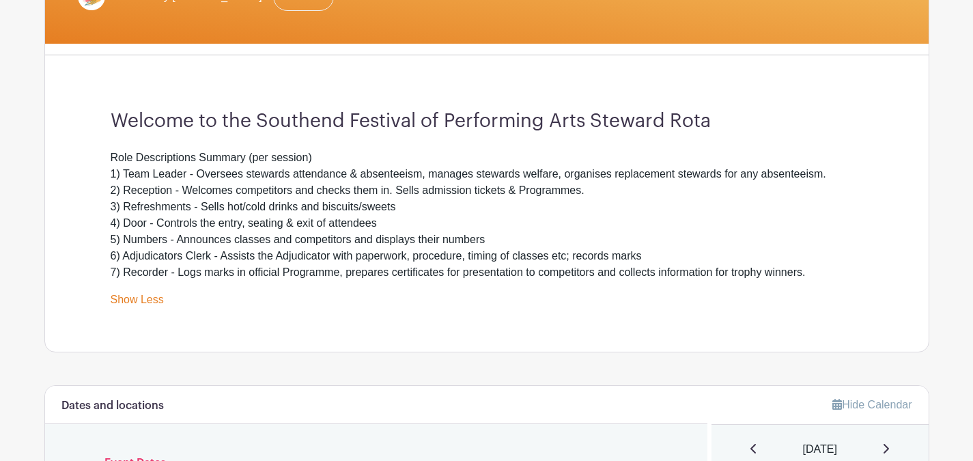
scroll to position [455, 0]
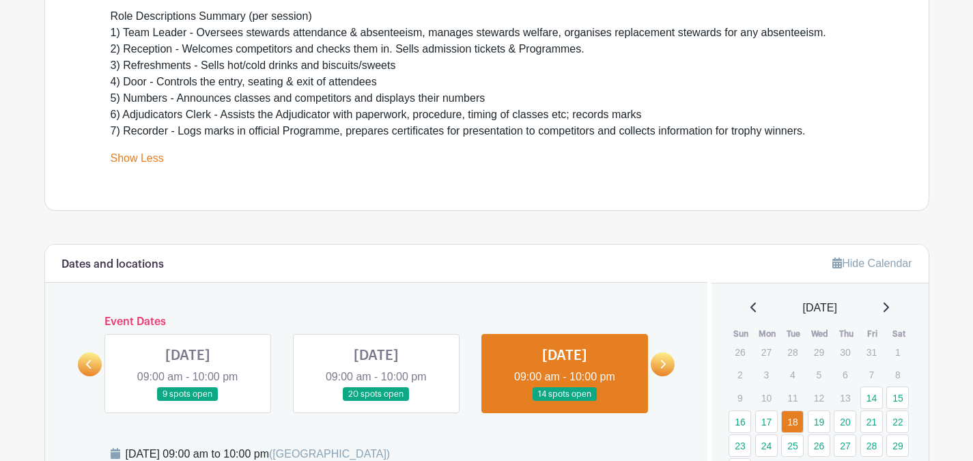
click at [655, 365] on link at bounding box center [663, 364] width 24 height 24
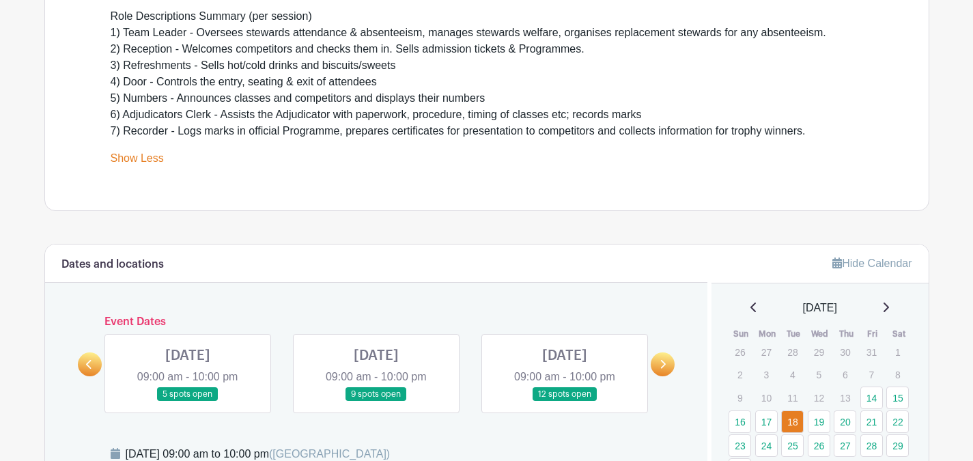
click at [565, 402] on link at bounding box center [565, 402] width 0 height 0
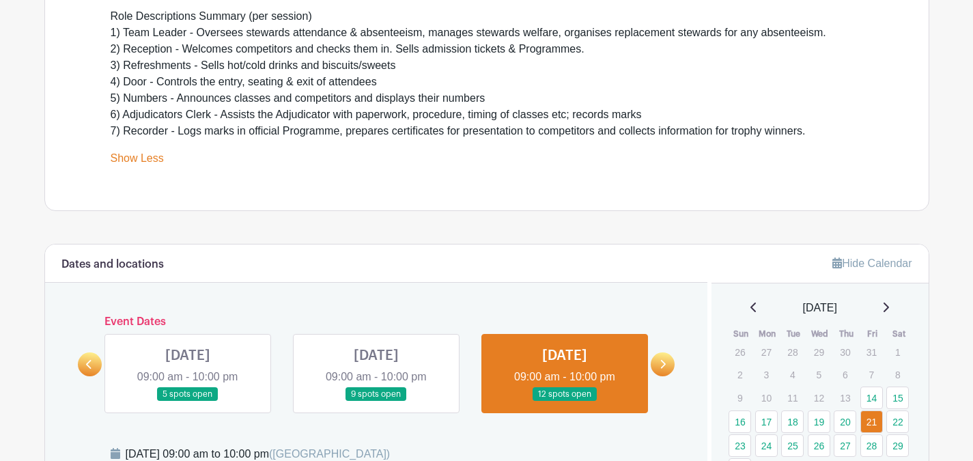
scroll to position [569, 0]
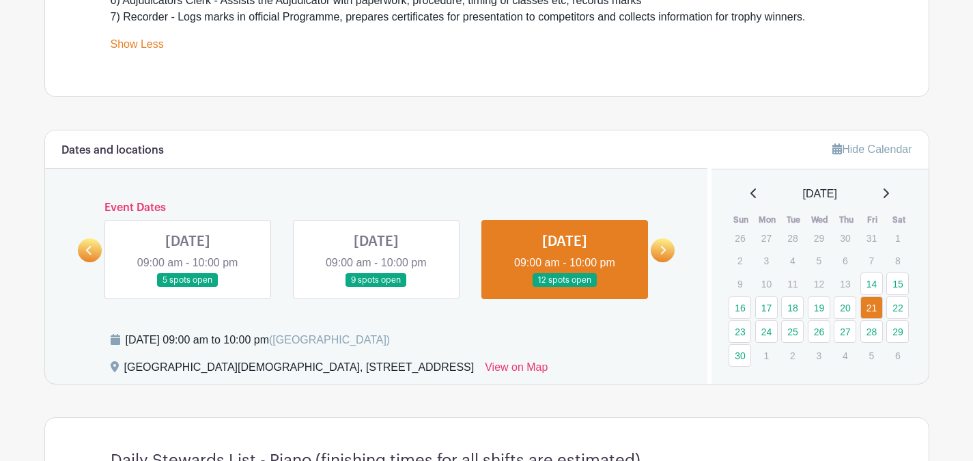
click at [565, 288] on link at bounding box center [565, 288] width 0 height 0
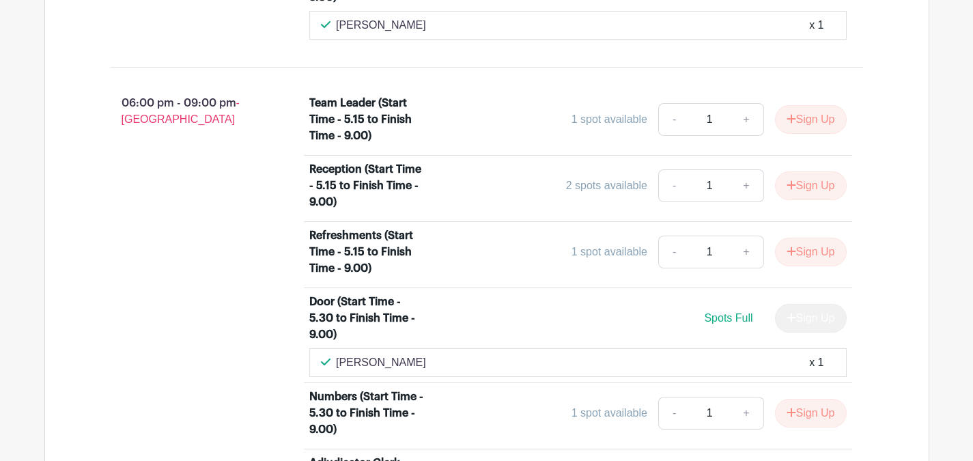
scroll to position [2277, 0]
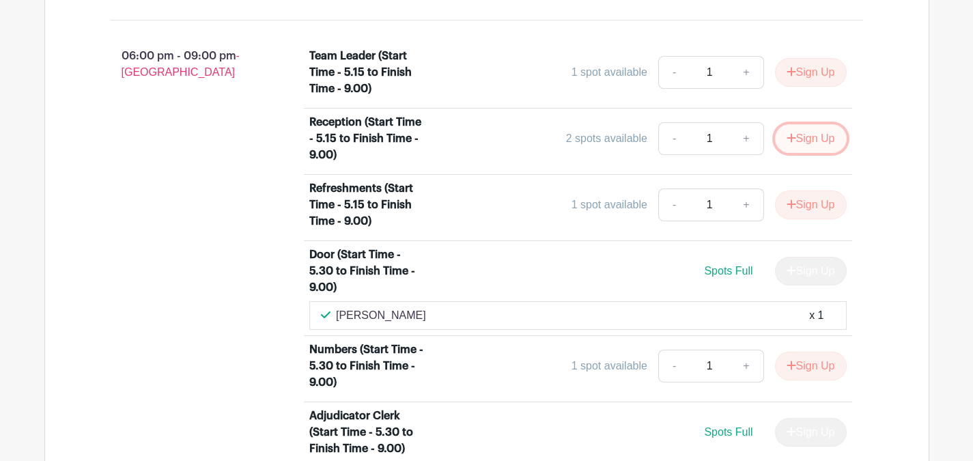
click at [813, 150] on button "Sign Up" at bounding box center [811, 138] width 72 height 29
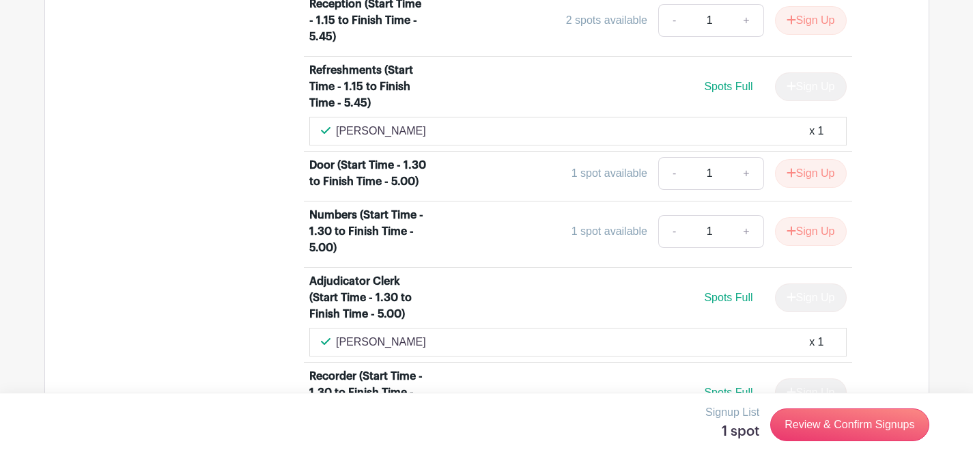
scroll to position [1821, 0]
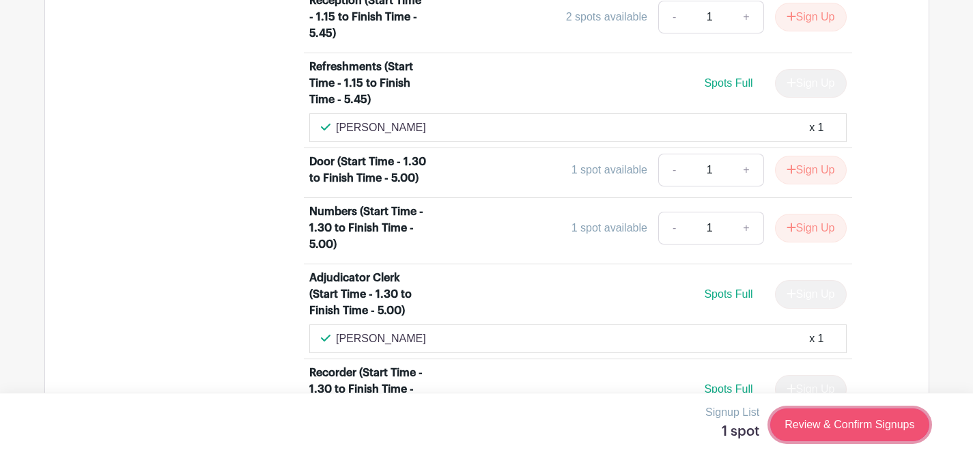
click at [859, 423] on link "Review & Confirm Signups" at bounding box center [850, 424] width 158 height 33
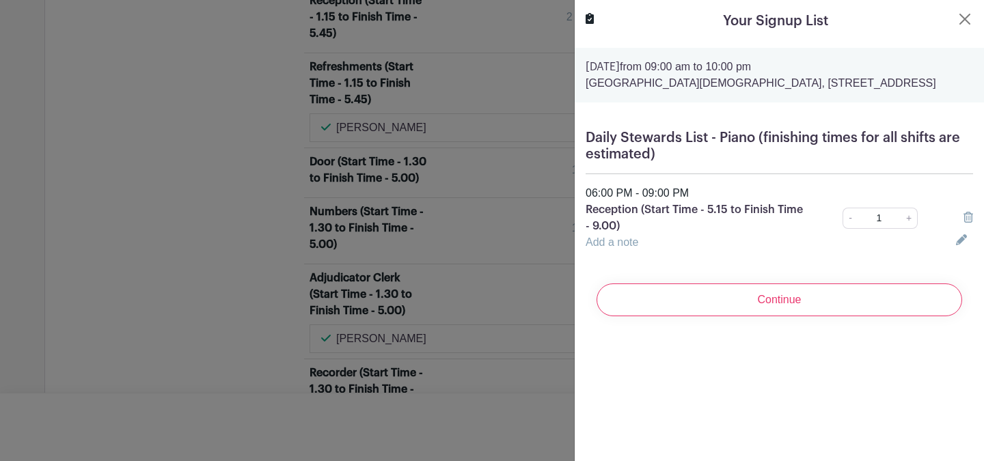
click at [963, 223] on icon at bounding box center [968, 217] width 10 height 11
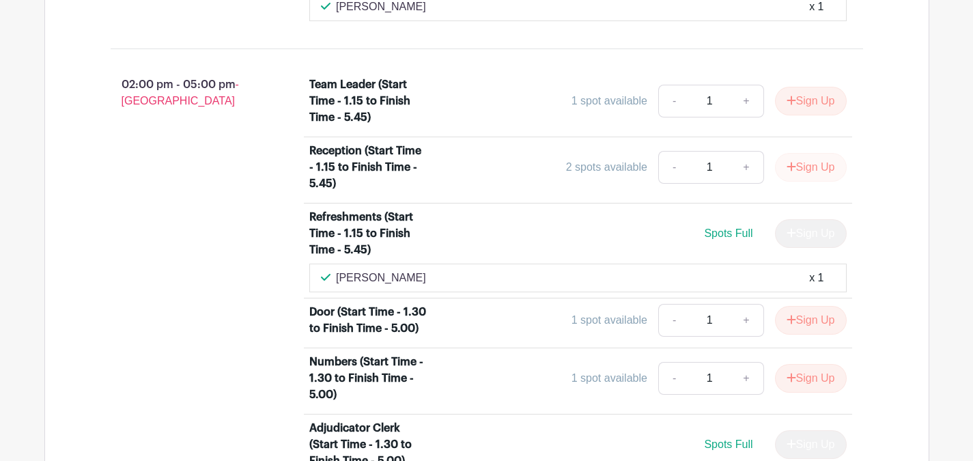
scroll to position [1708, 0]
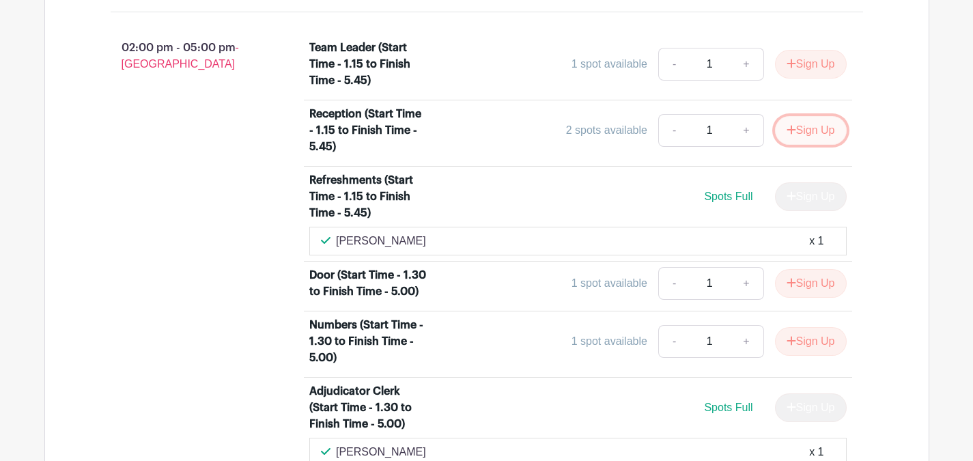
click at [801, 143] on button "Sign Up" at bounding box center [811, 130] width 72 height 29
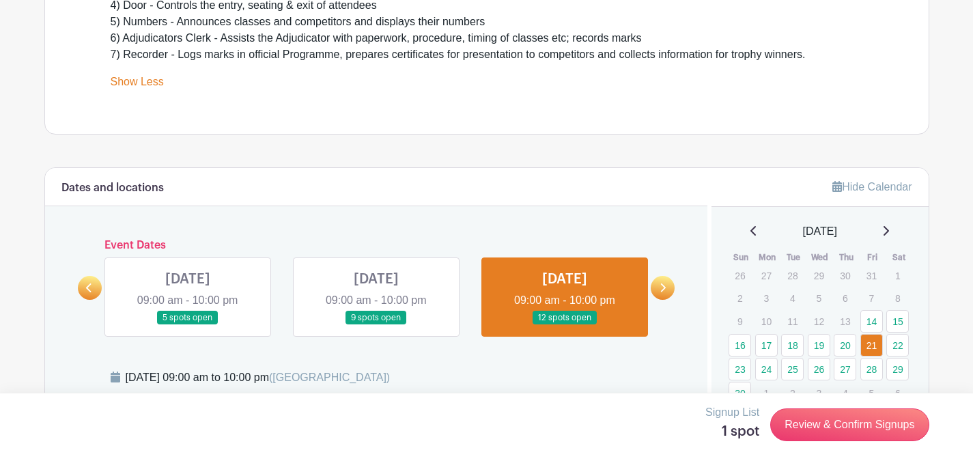
scroll to position [569, 0]
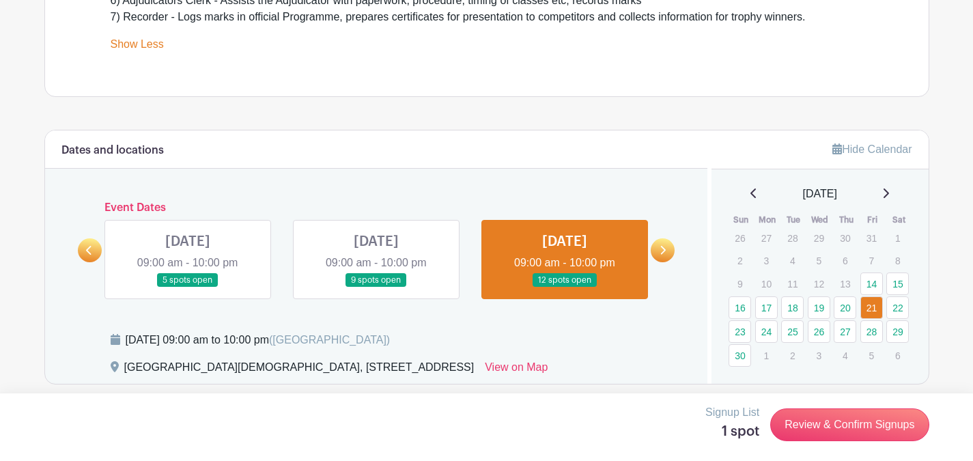
click at [667, 246] on link at bounding box center [663, 250] width 24 height 24
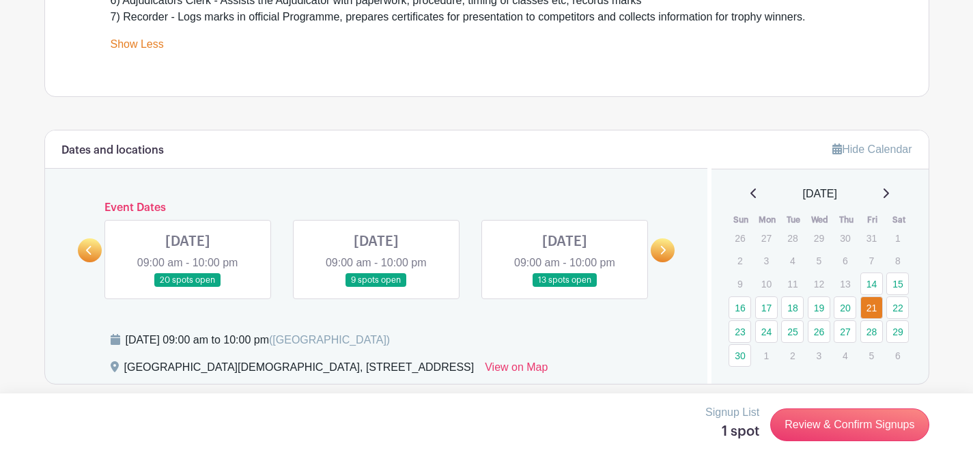
click at [565, 288] on link at bounding box center [565, 288] width 0 height 0
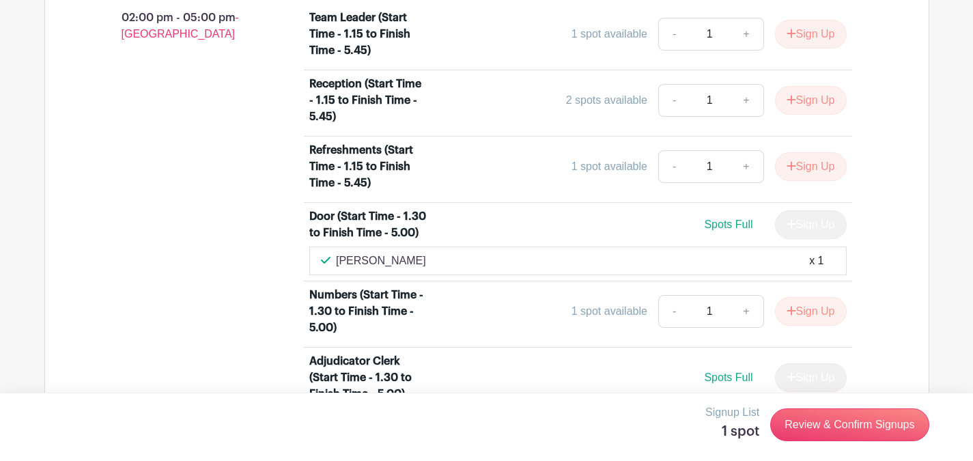
scroll to position [1025, 0]
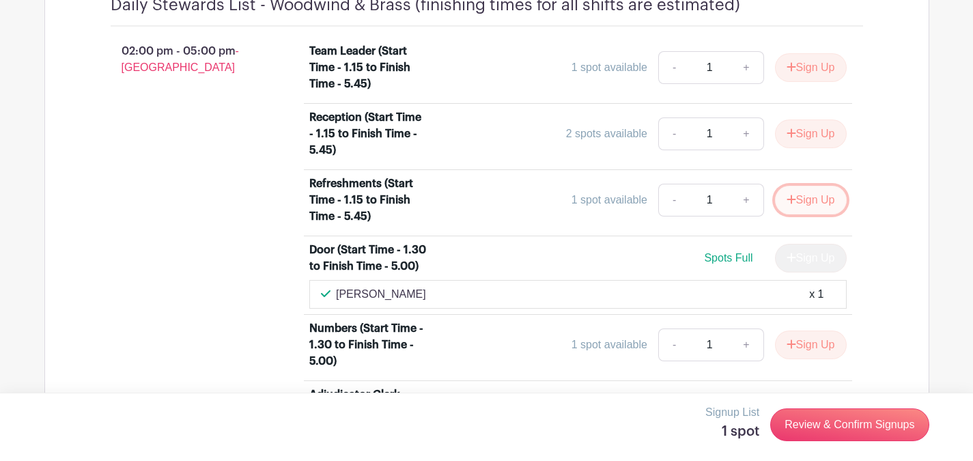
click at [808, 211] on button "Sign Up" at bounding box center [811, 200] width 72 height 29
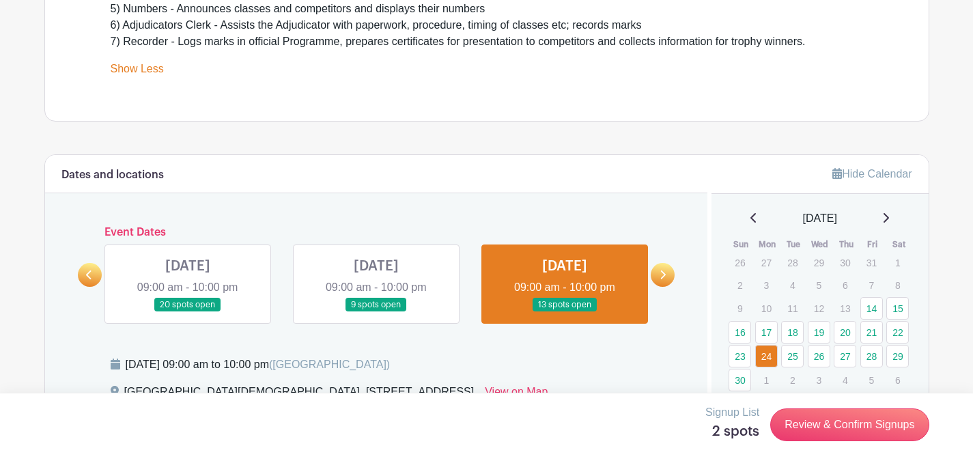
scroll to position [569, 0]
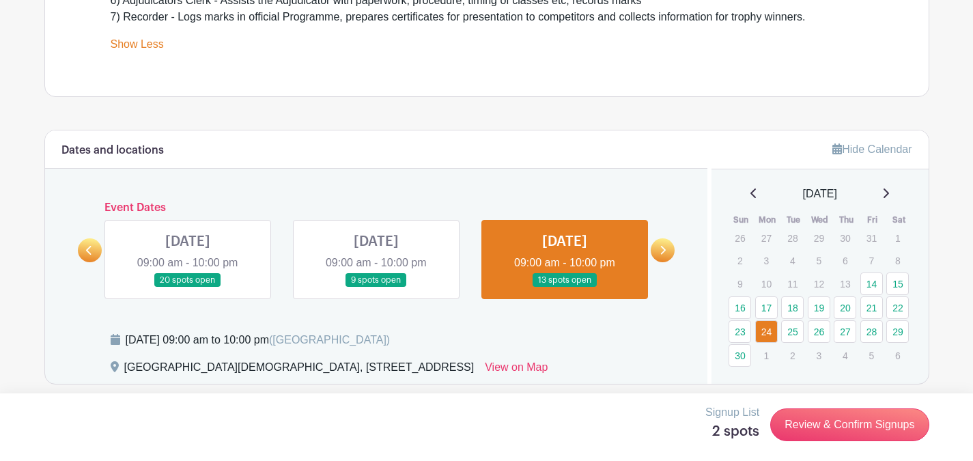
click at [663, 247] on icon at bounding box center [663, 250] width 5 height 9
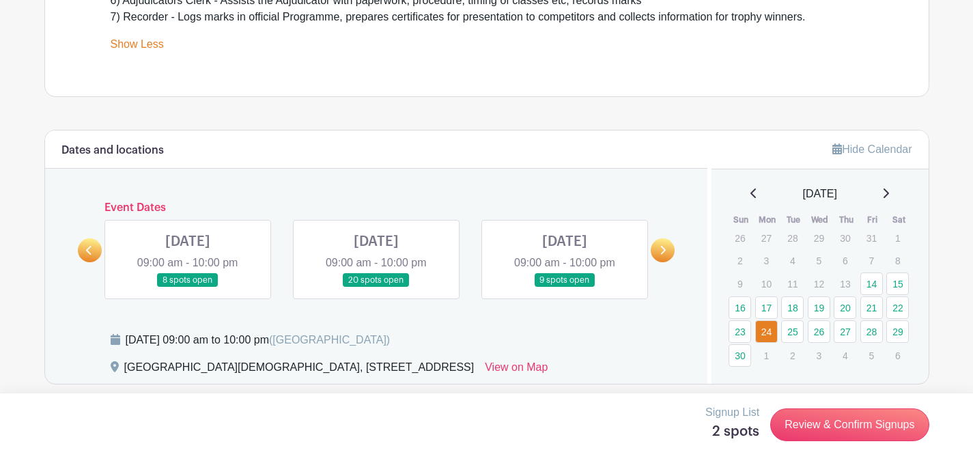
click at [663, 247] on icon at bounding box center [663, 250] width 5 height 9
click at [188, 288] on link at bounding box center [188, 288] width 0 height 0
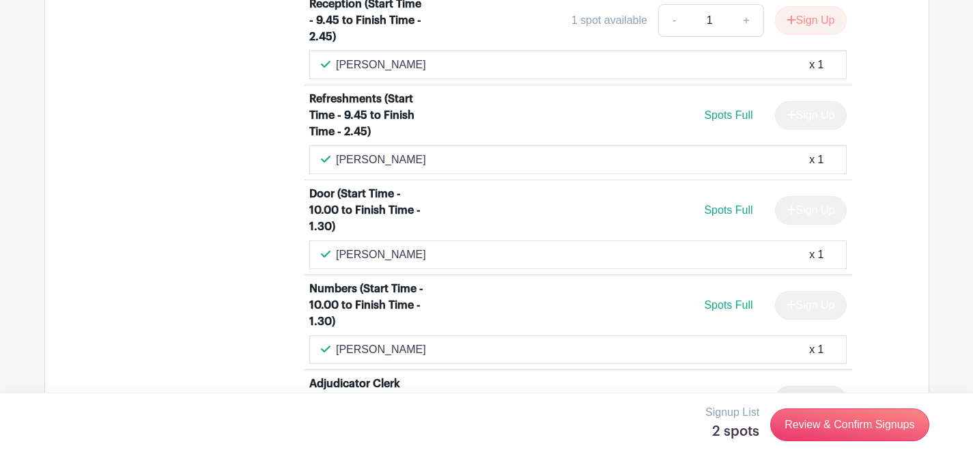
scroll to position [1025, 0]
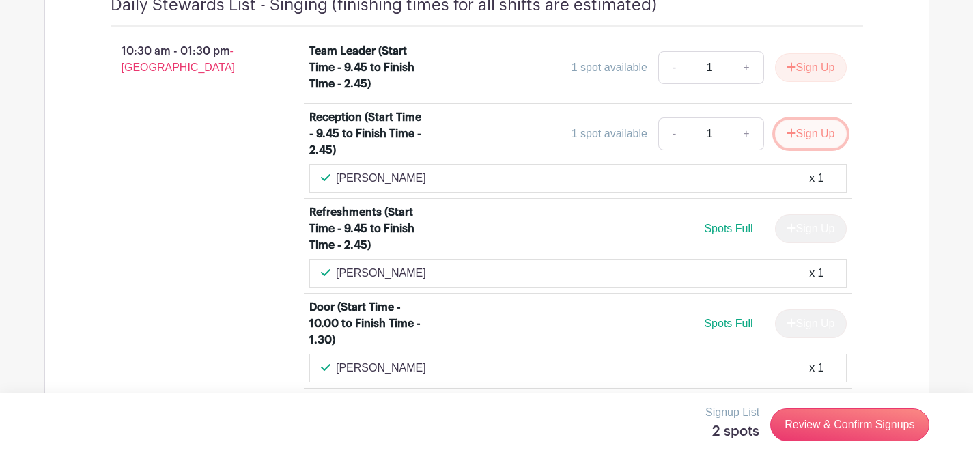
click at [806, 146] on button "Sign Up" at bounding box center [811, 134] width 72 height 29
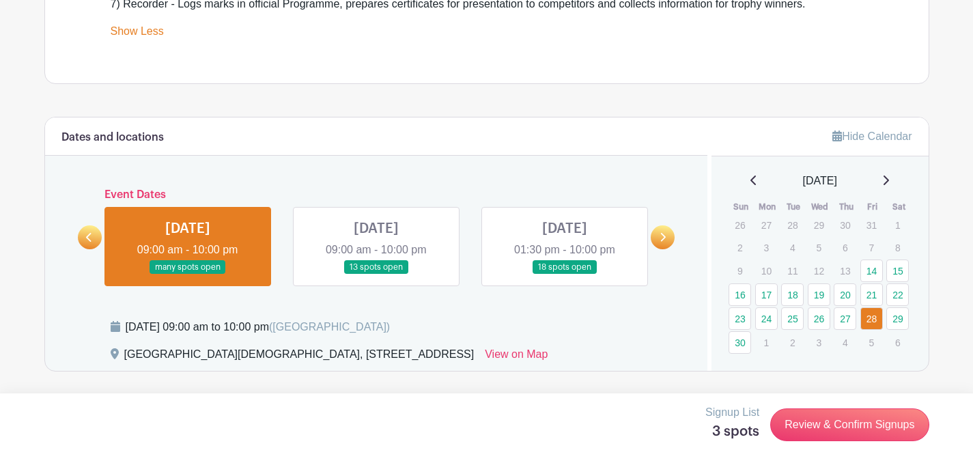
scroll to position [683, 0]
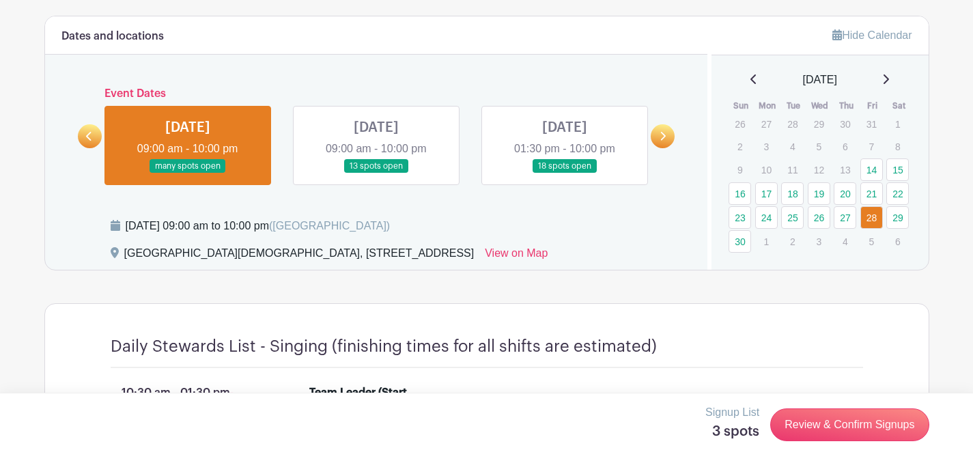
click at [85, 135] on link at bounding box center [90, 136] width 24 height 24
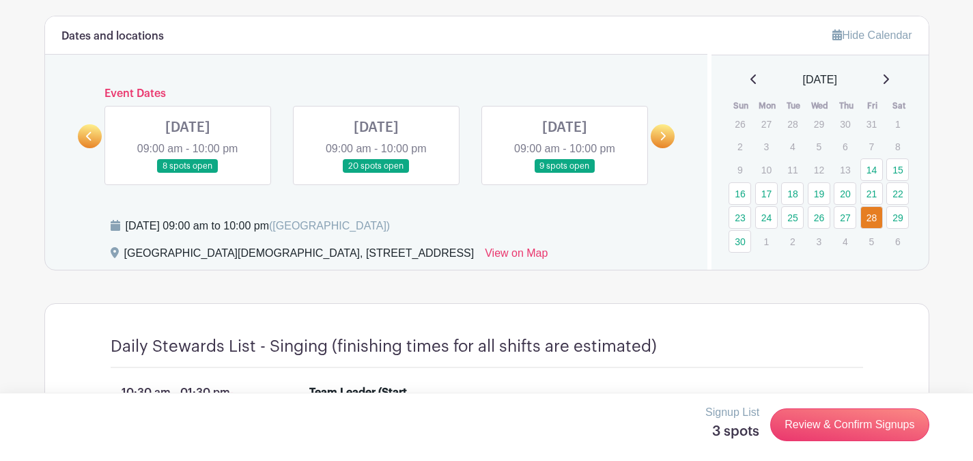
click at [376, 174] on link at bounding box center [376, 174] width 0 height 0
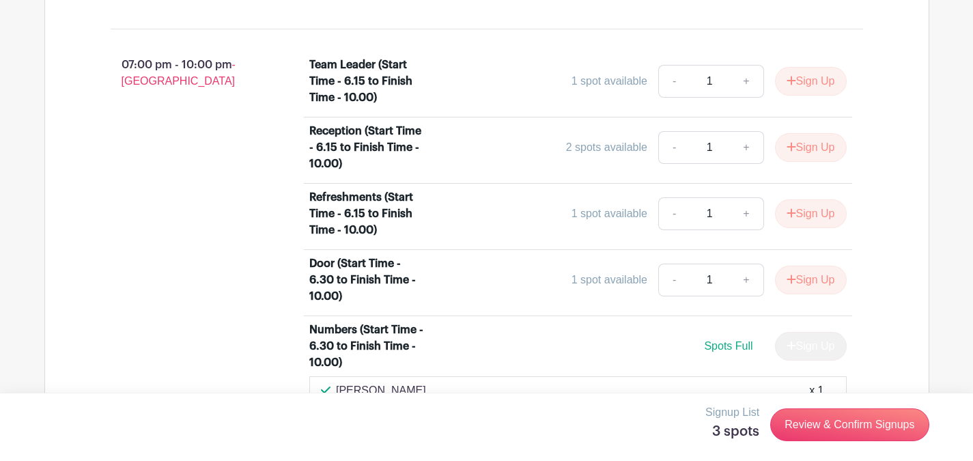
scroll to position [2049, 0]
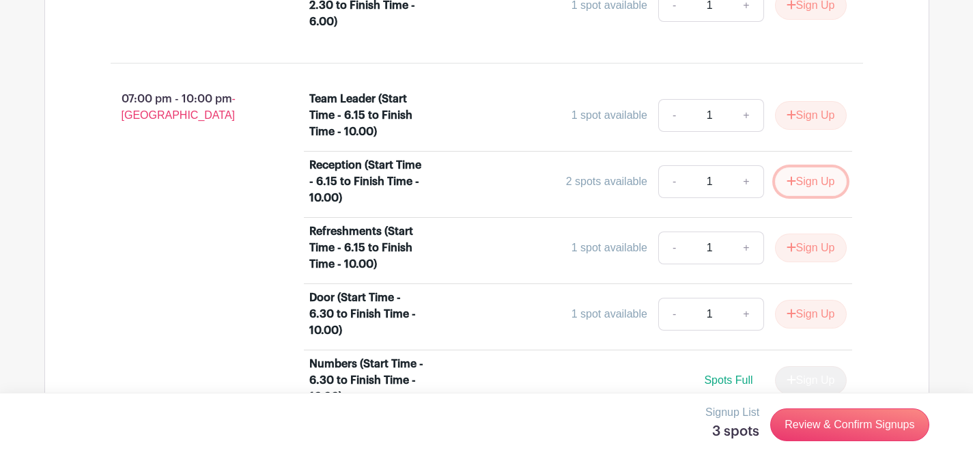
click at [807, 191] on button "Sign Up" at bounding box center [811, 181] width 72 height 29
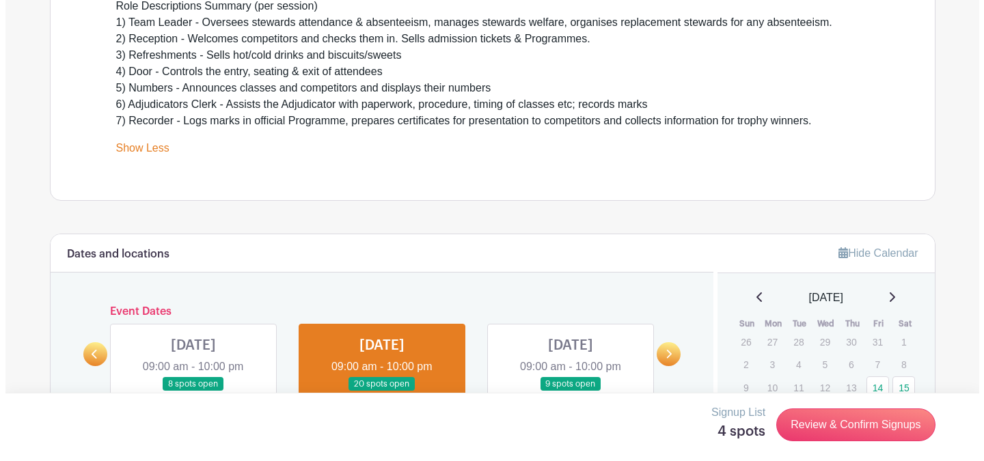
scroll to position [569, 0]
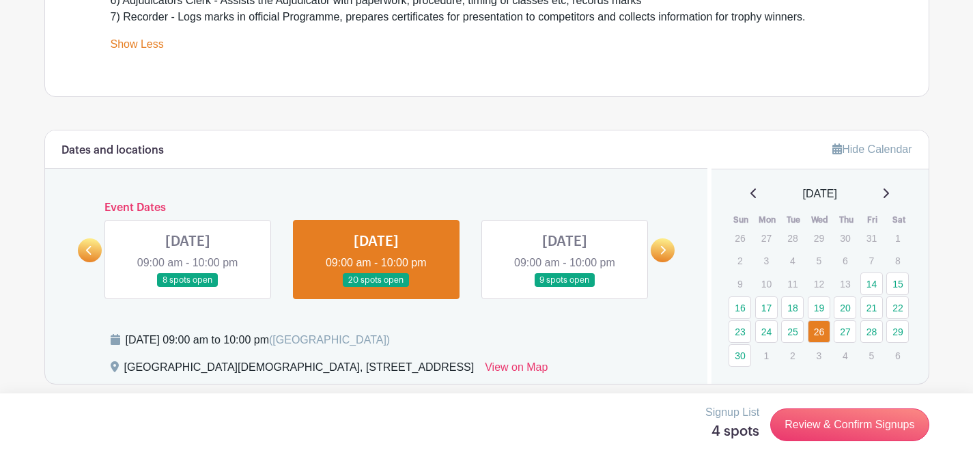
click at [79, 249] on link at bounding box center [90, 250] width 24 height 24
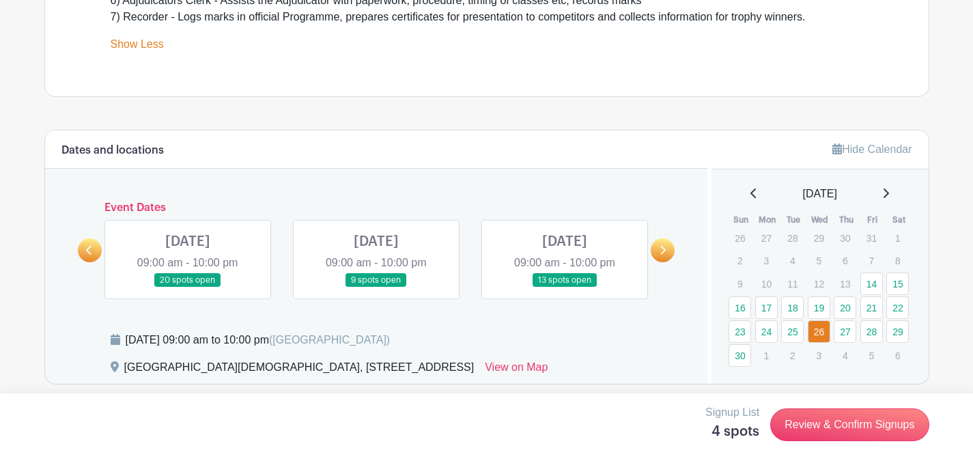
click at [83, 249] on link at bounding box center [90, 250] width 24 height 24
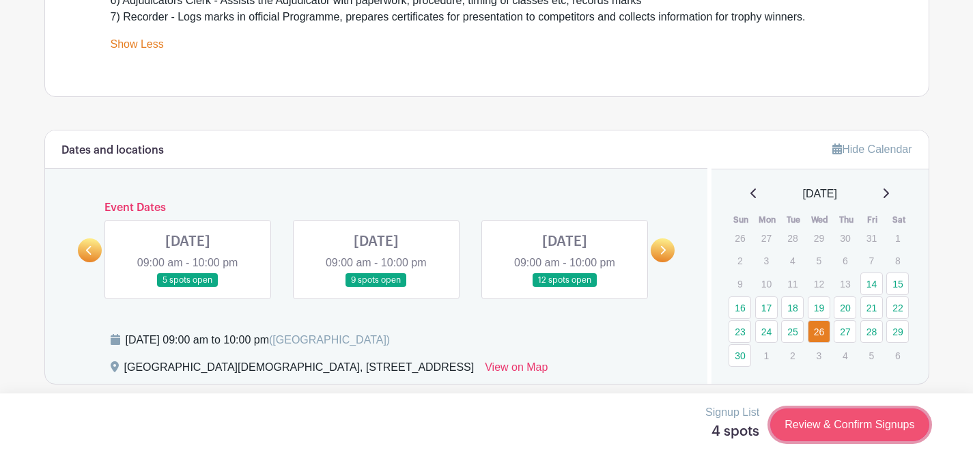
click at [840, 426] on link "Review & Confirm Signups" at bounding box center [850, 424] width 158 height 33
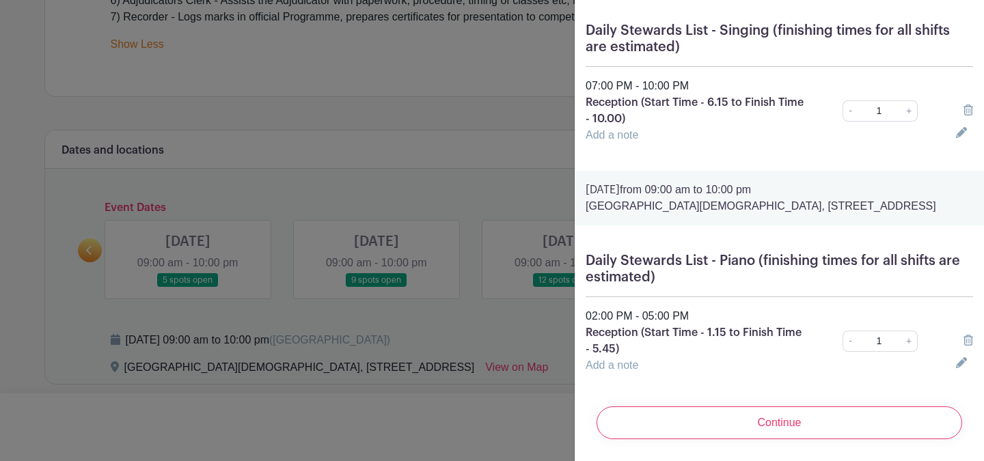
scroll to position [645, 0]
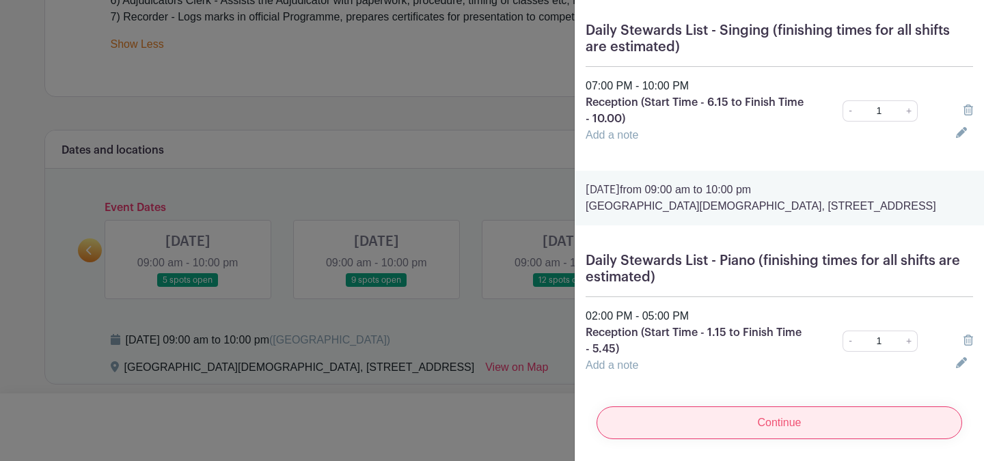
click at [770, 418] on input "Continue" at bounding box center [778, 422] width 365 height 33
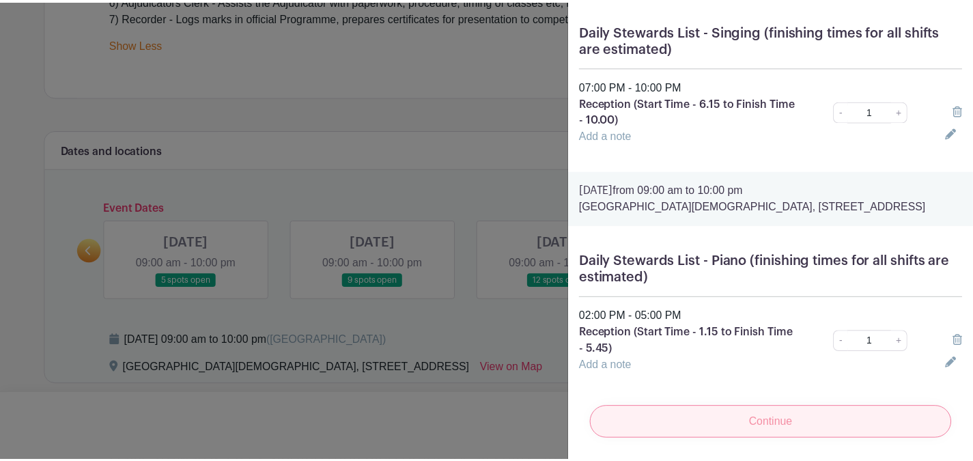
scroll to position [60, 0]
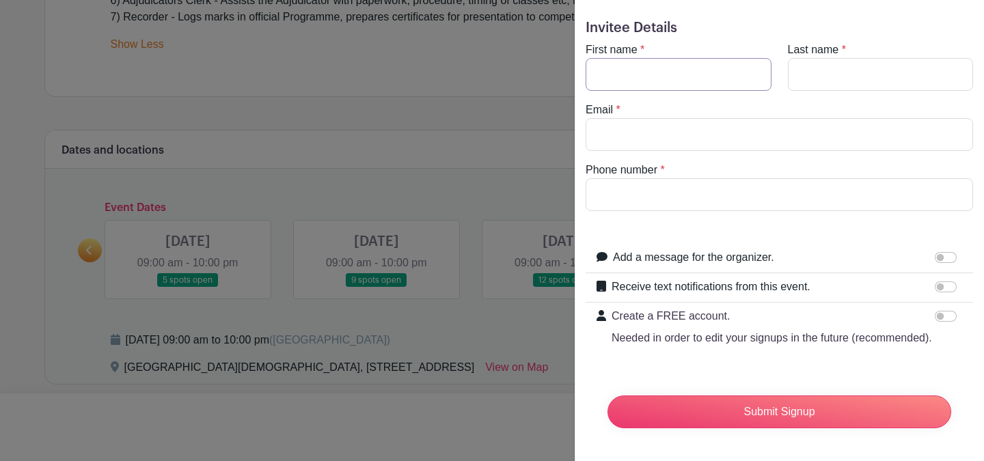
click at [672, 58] on input "First name" at bounding box center [678, 74] width 186 height 33
type input "Suzy"
click at [846, 58] on input "Last name" at bounding box center [881, 74] width 186 height 33
type input "[PERSON_NAME]"
click at [676, 118] on input "Email" at bounding box center [778, 134] width 387 height 33
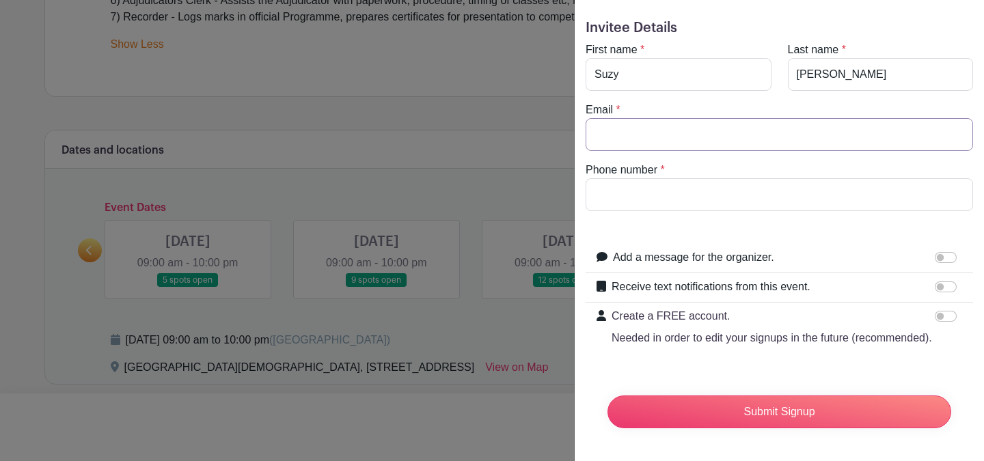
type input "[EMAIL_ADDRESS][DOMAIN_NAME]"
type input "07966489836"
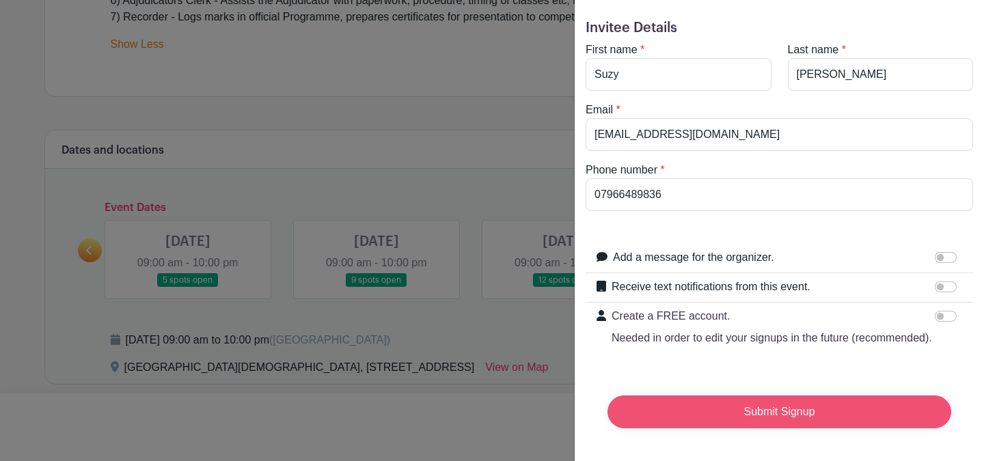
click at [793, 402] on input "Submit Signup" at bounding box center [779, 412] width 344 height 33
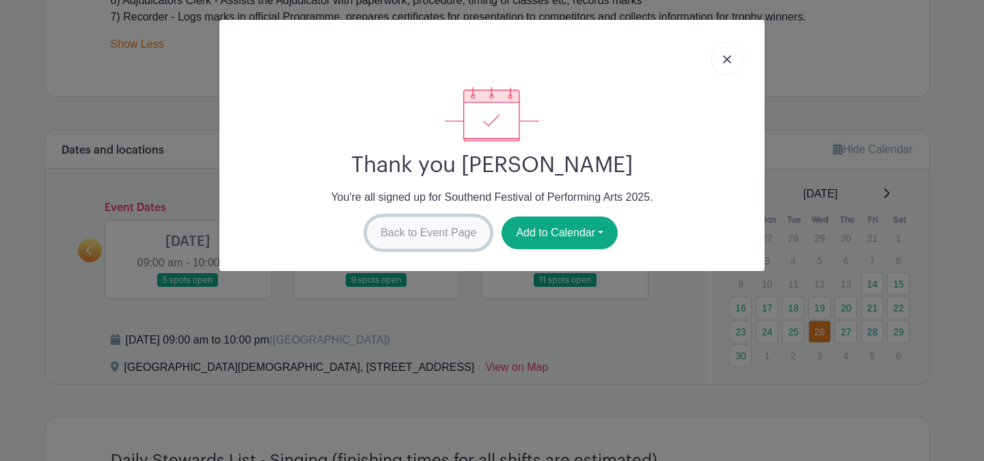
click at [425, 233] on link "Back to Event Page" at bounding box center [428, 233] width 125 height 33
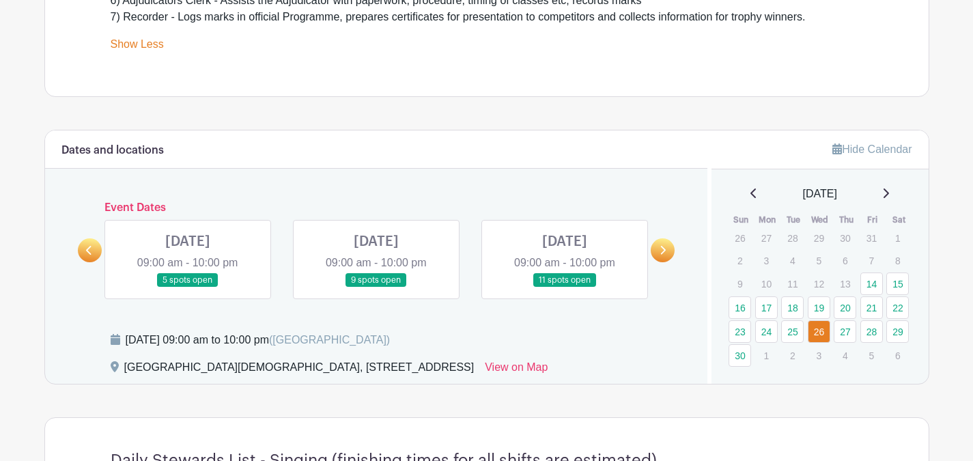
click at [92, 253] on icon at bounding box center [89, 250] width 6 height 10
click at [660, 246] on icon at bounding box center [663, 250] width 6 height 10
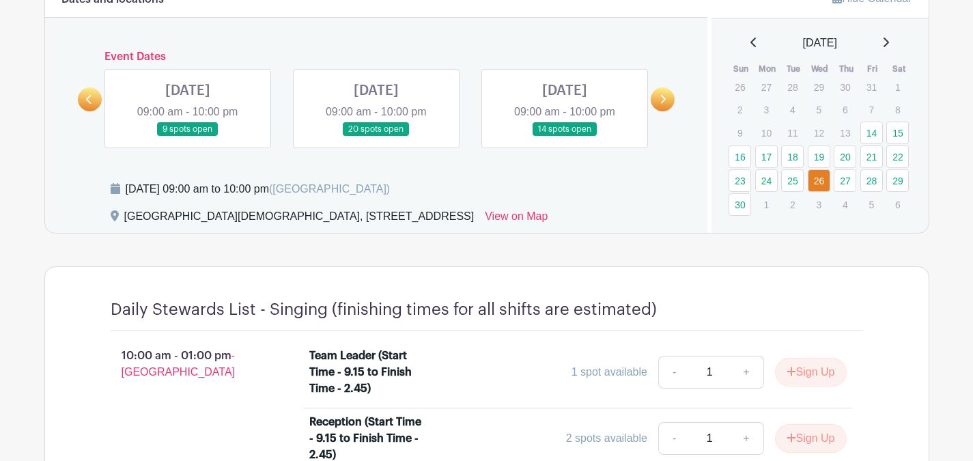
scroll to position [683, 0]
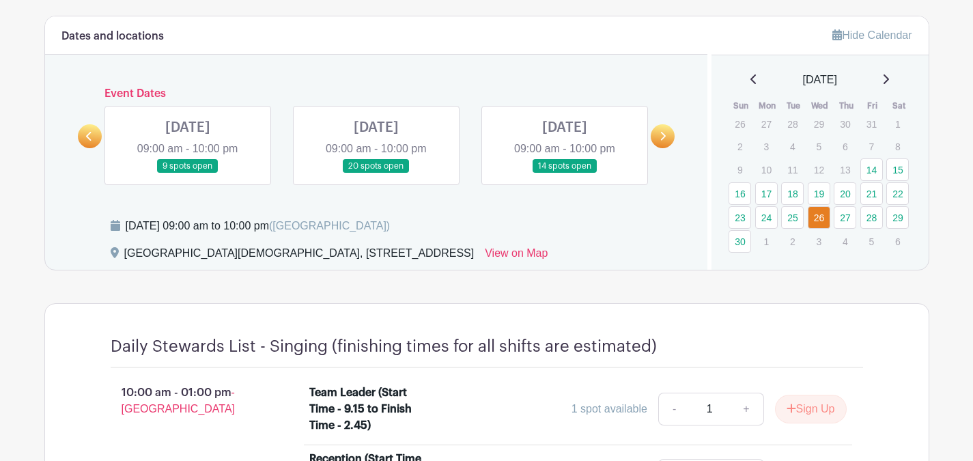
click at [376, 174] on link at bounding box center [376, 174] width 0 height 0
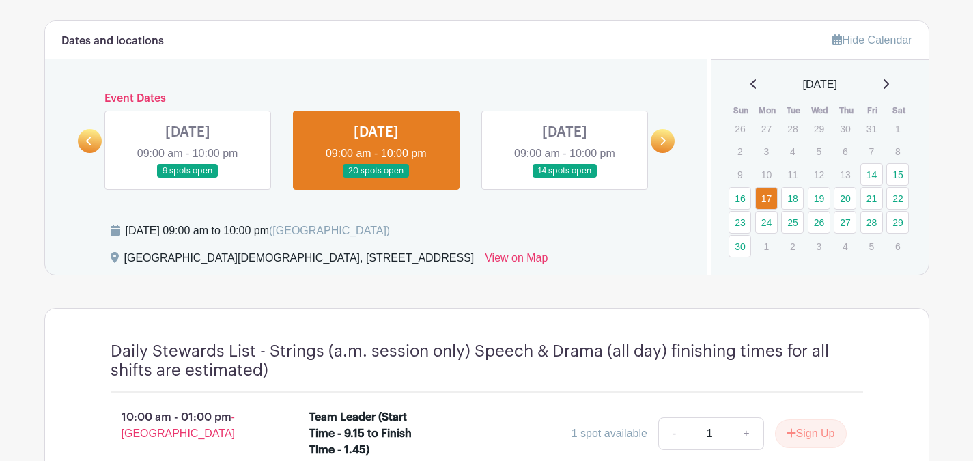
scroll to position [683, 0]
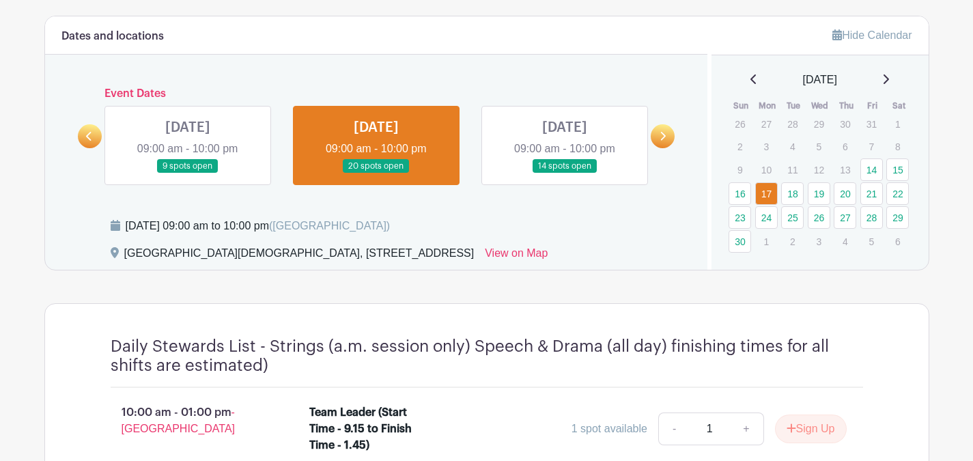
click at [664, 134] on icon at bounding box center [663, 136] width 5 height 9
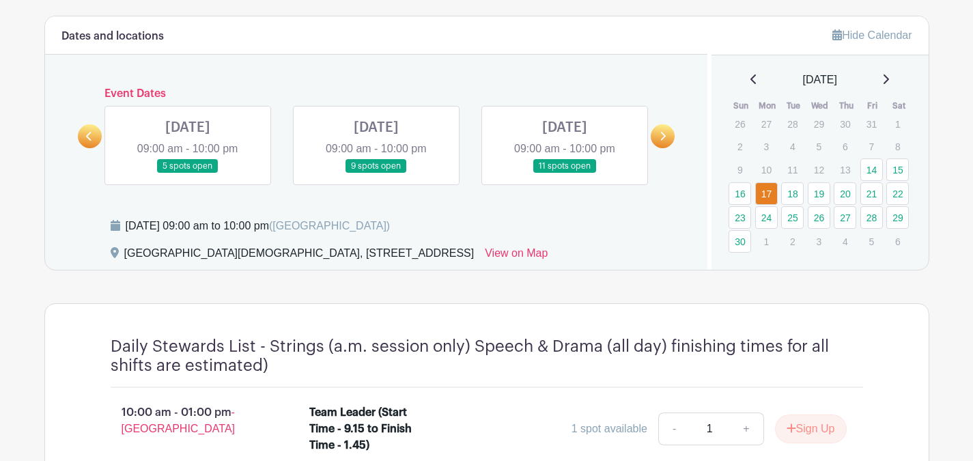
click at [565, 174] on link at bounding box center [565, 174] width 0 height 0
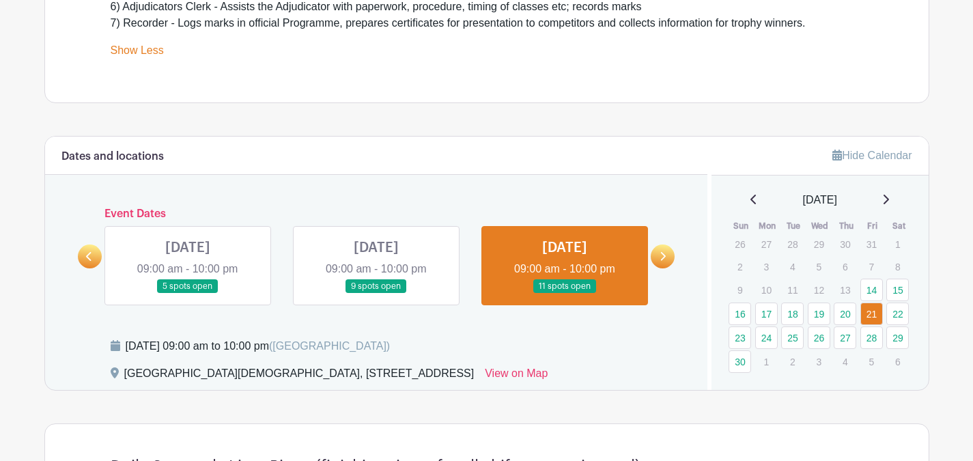
scroll to position [569, 0]
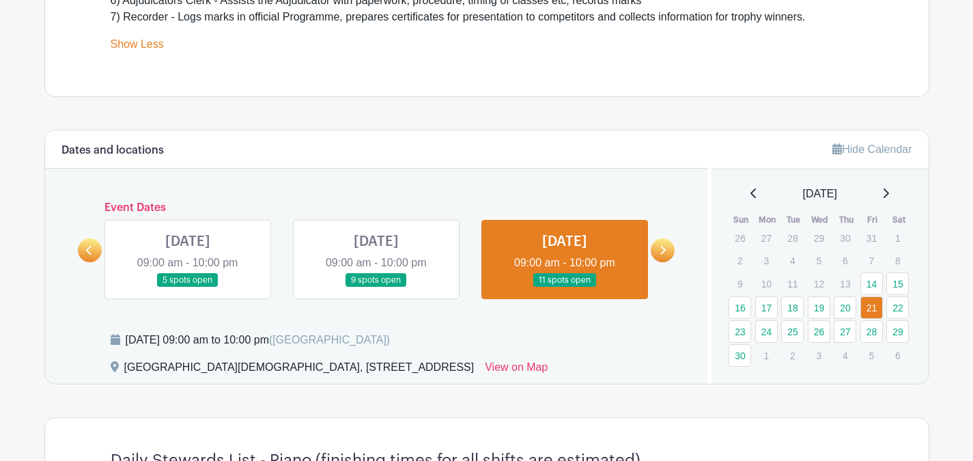
click at [667, 251] on link at bounding box center [663, 250] width 24 height 24
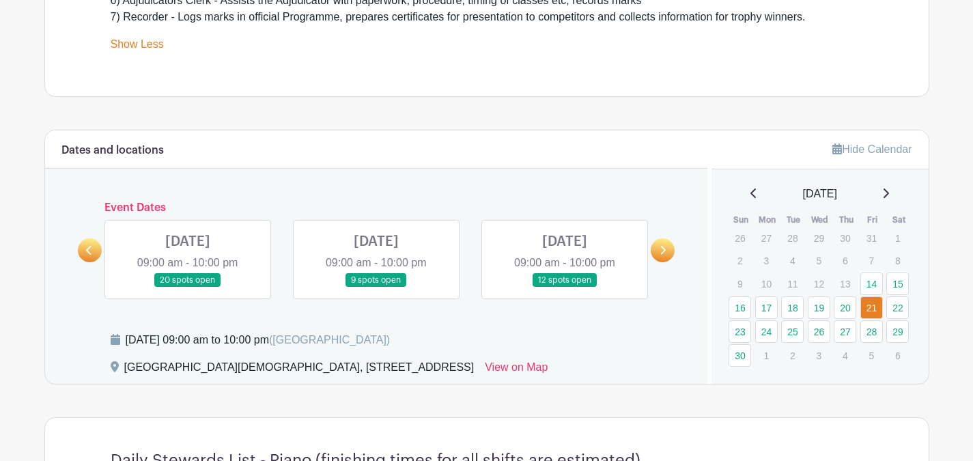
click at [565, 288] on link at bounding box center [565, 288] width 0 height 0
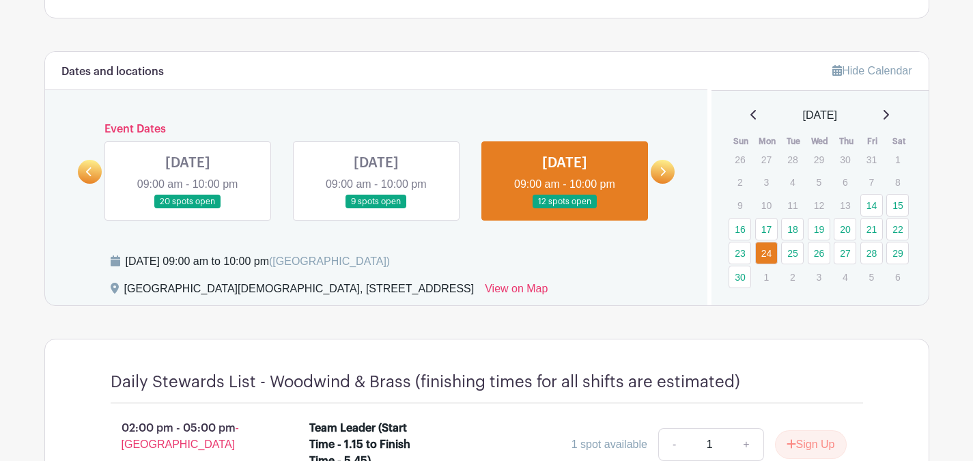
scroll to position [683, 0]
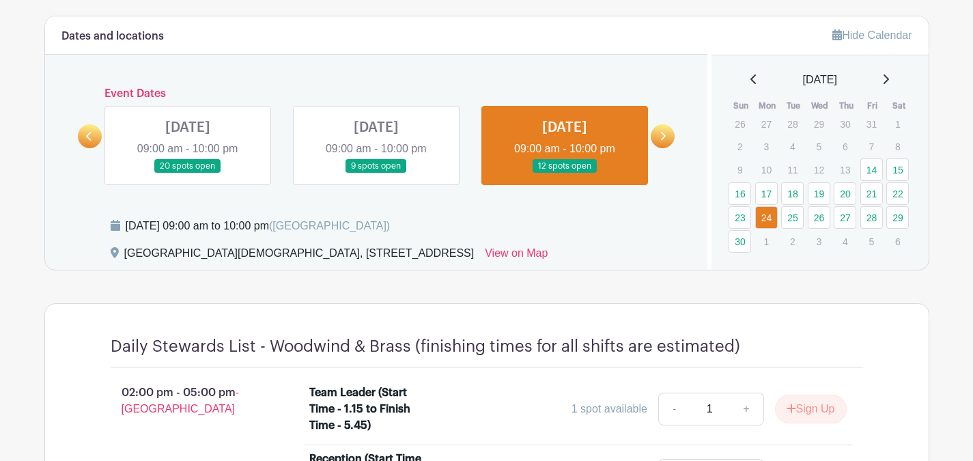
click at [661, 142] on link at bounding box center [663, 136] width 24 height 24
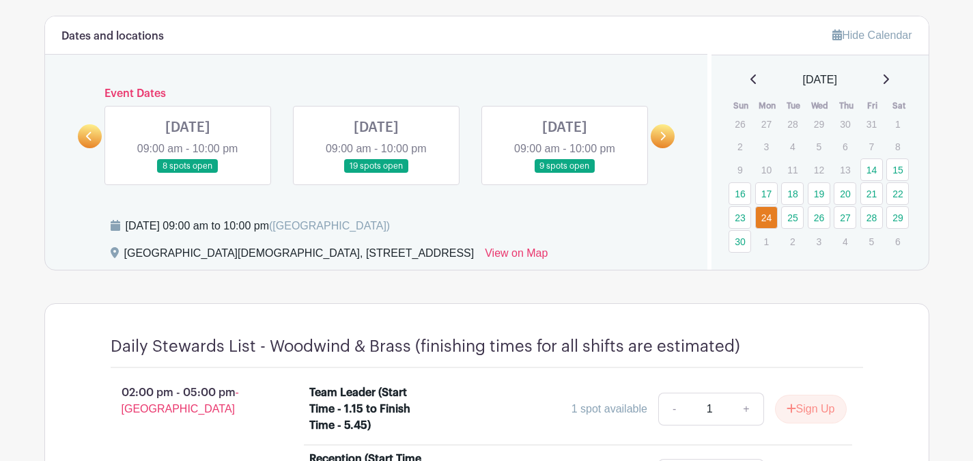
click at [376, 174] on link at bounding box center [376, 174] width 0 height 0
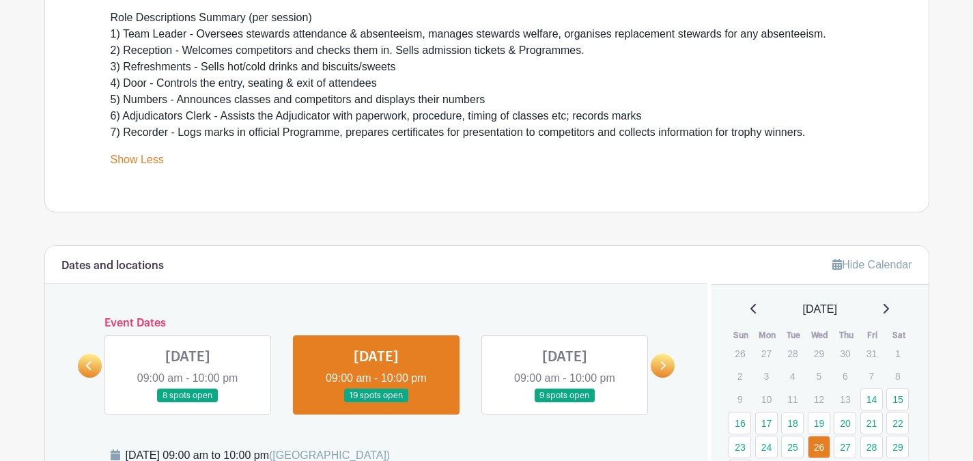
scroll to position [568, 0]
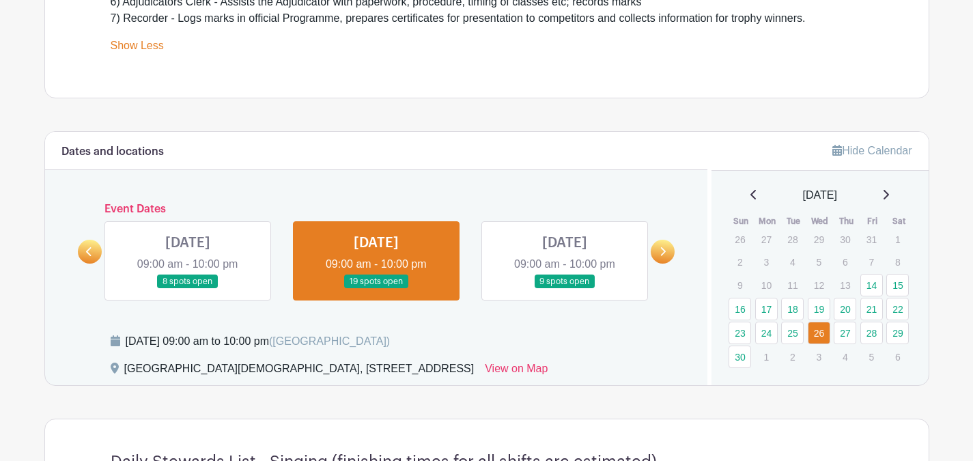
click at [661, 255] on icon at bounding box center [663, 252] width 6 height 10
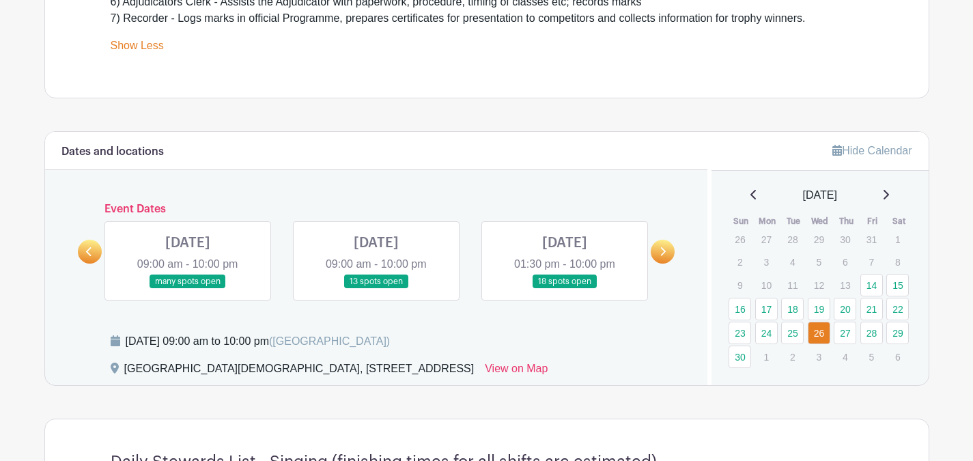
click at [188, 289] on link at bounding box center [188, 289] width 0 height 0
